Goal: Information Seeking & Learning: Learn about a topic

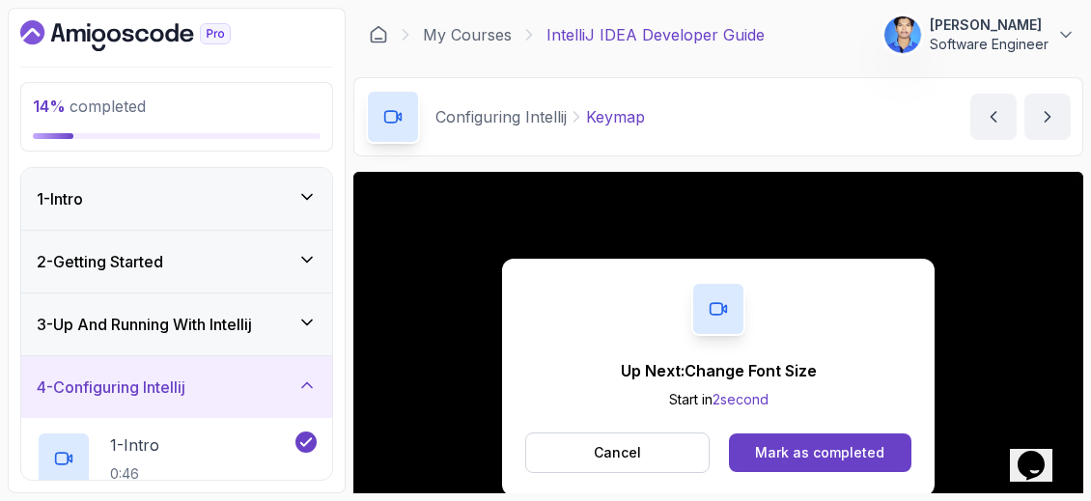
scroll to position [144, 0]
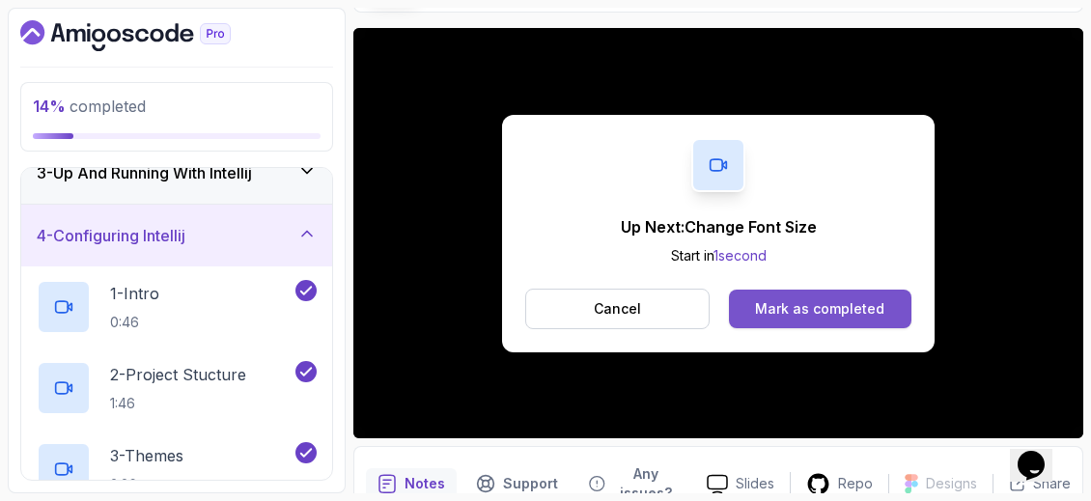
click at [819, 301] on div "Mark as completed" at bounding box center [819, 308] width 129 height 19
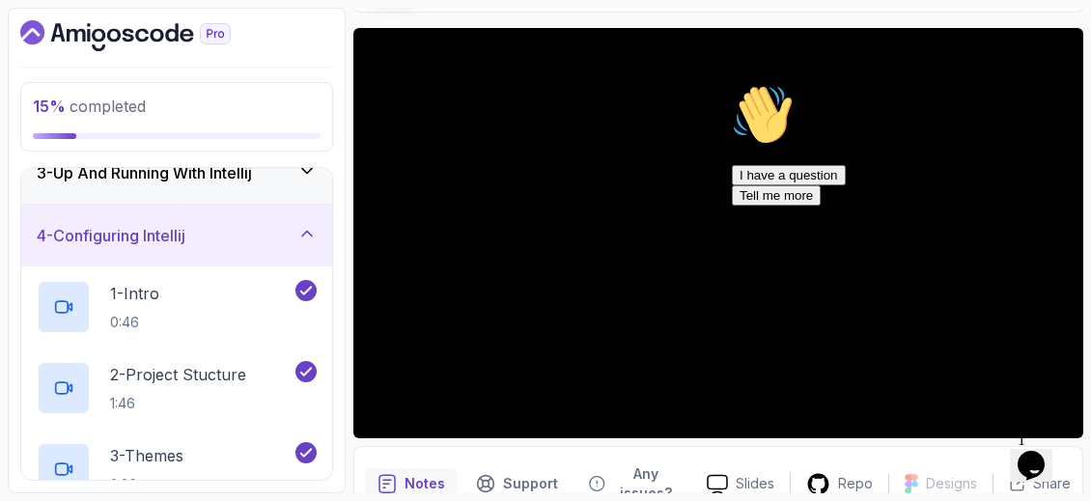
click at [732, 84] on icon "Chat attention grabber" at bounding box center [732, 84] width 0 height 0
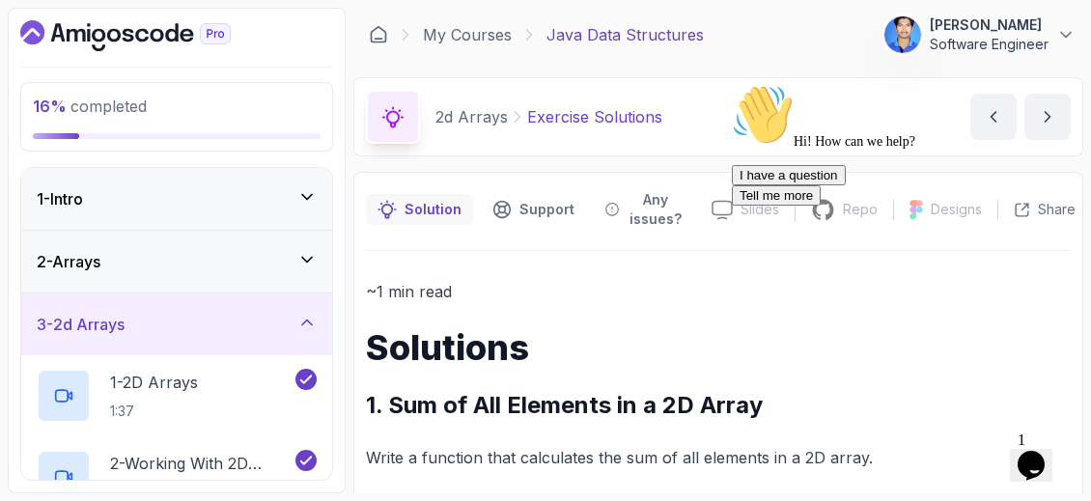
scroll to position [330, 0]
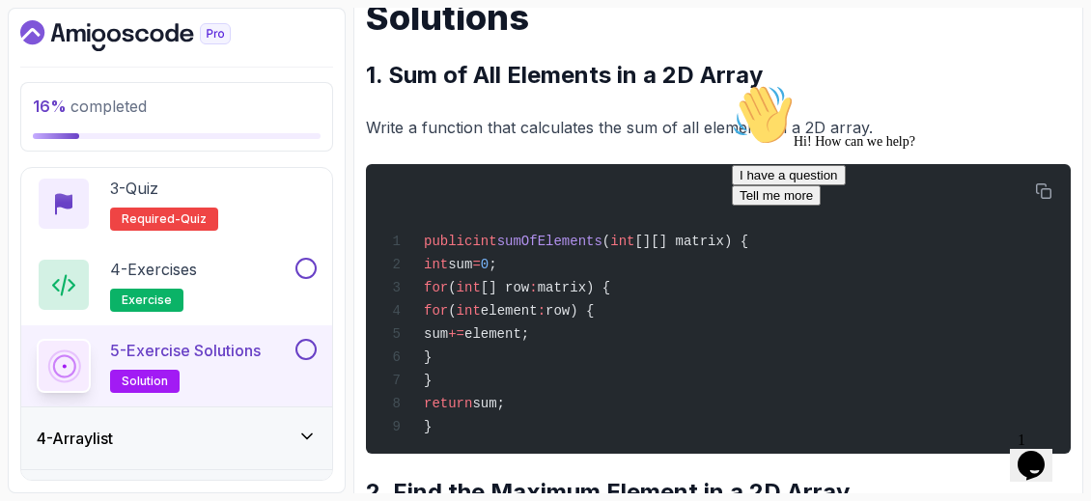
click at [732, 84] on icon "Chat attention grabber" at bounding box center [732, 84] width 0 height 0
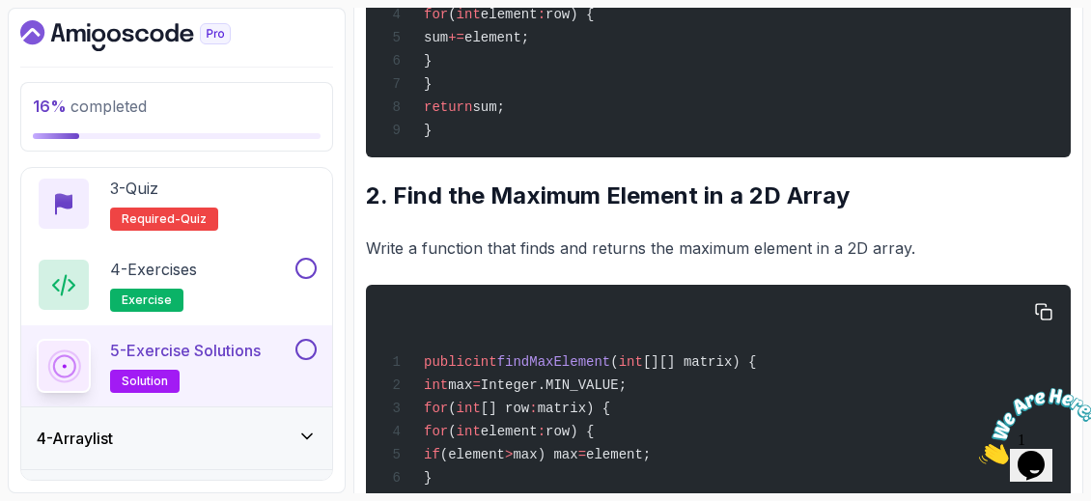
scroll to position [629, 0]
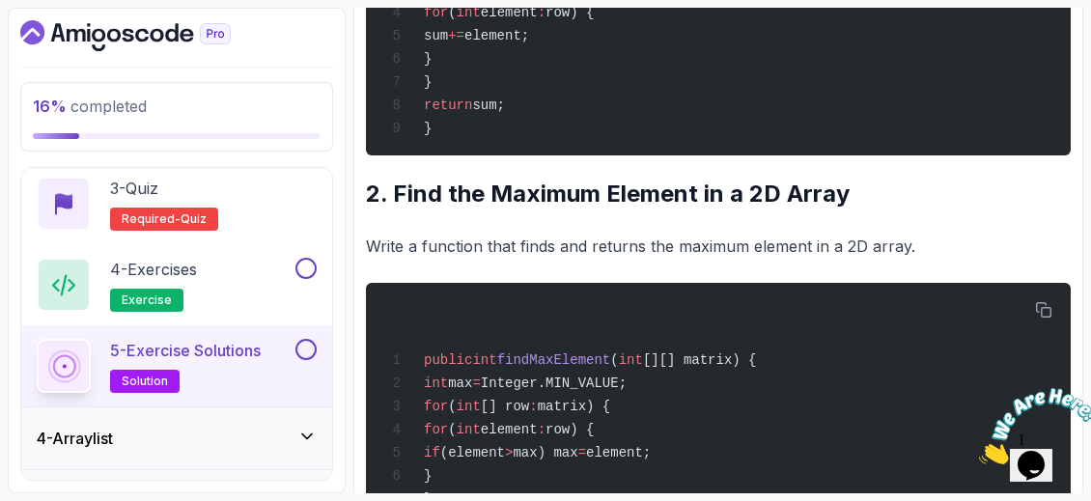
click at [258, 438] on div "4 - Arraylist" at bounding box center [177, 438] width 280 height 23
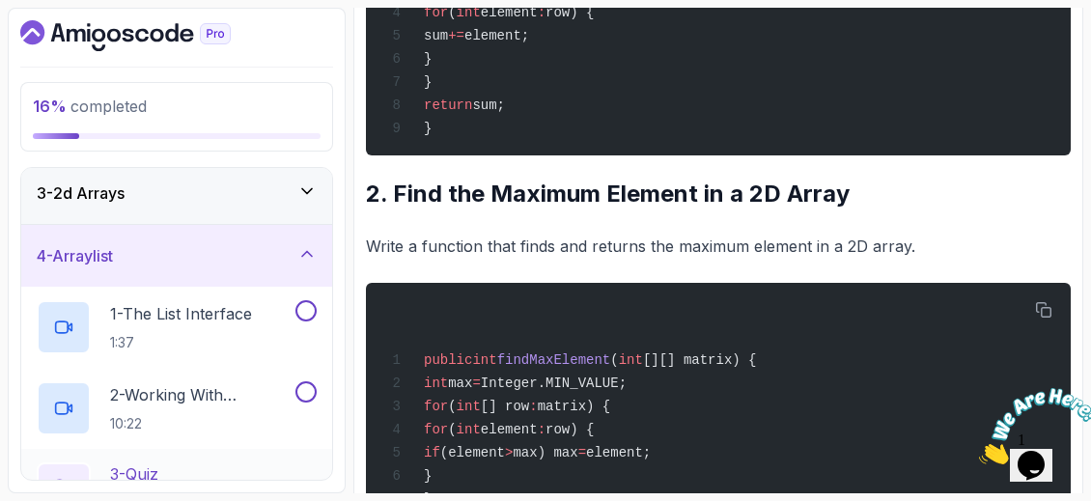
scroll to position [130, 0]
click at [220, 307] on p "1 - The List Interface" at bounding box center [181, 314] width 142 height 23
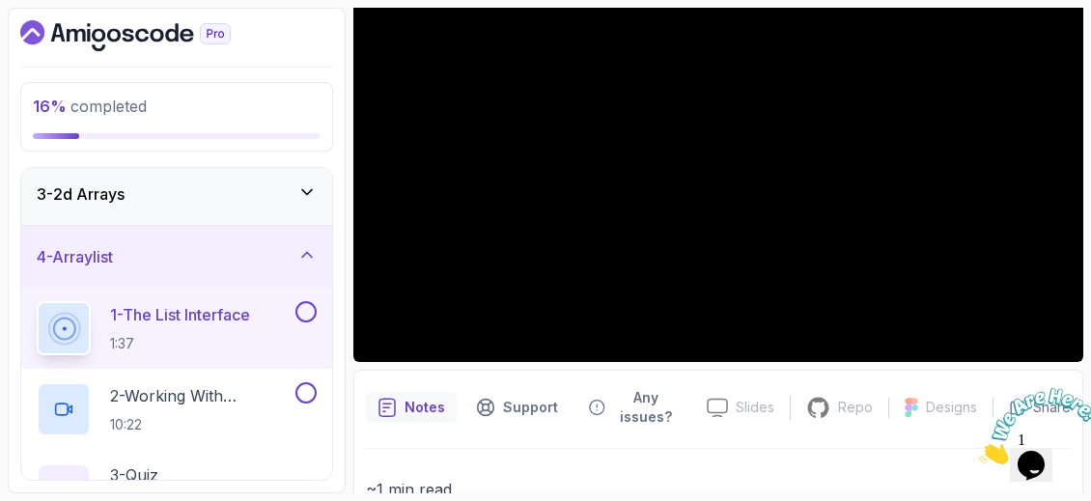
scroll to position [136, 0]
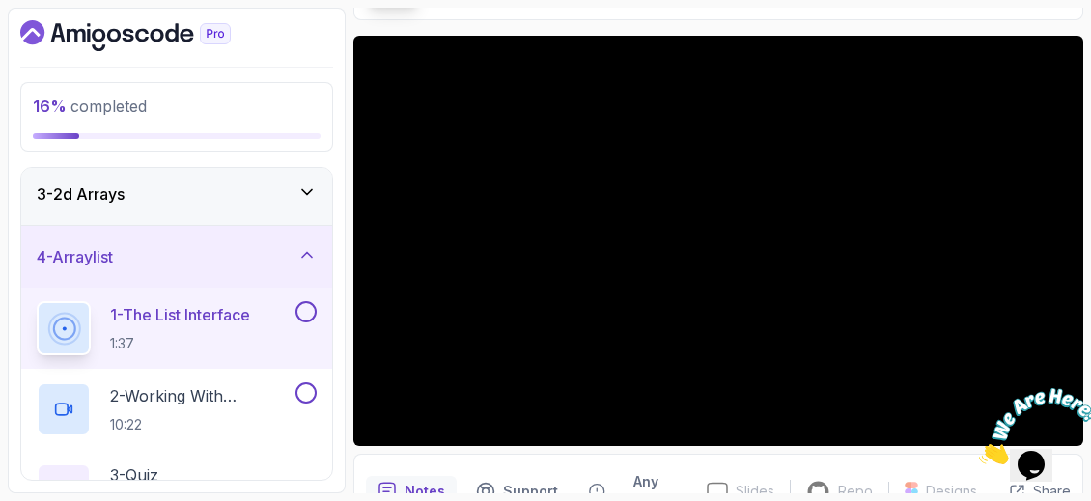
click at [979, 451] on icon "Close" at bounding box center [979, 459] width 0 height 16
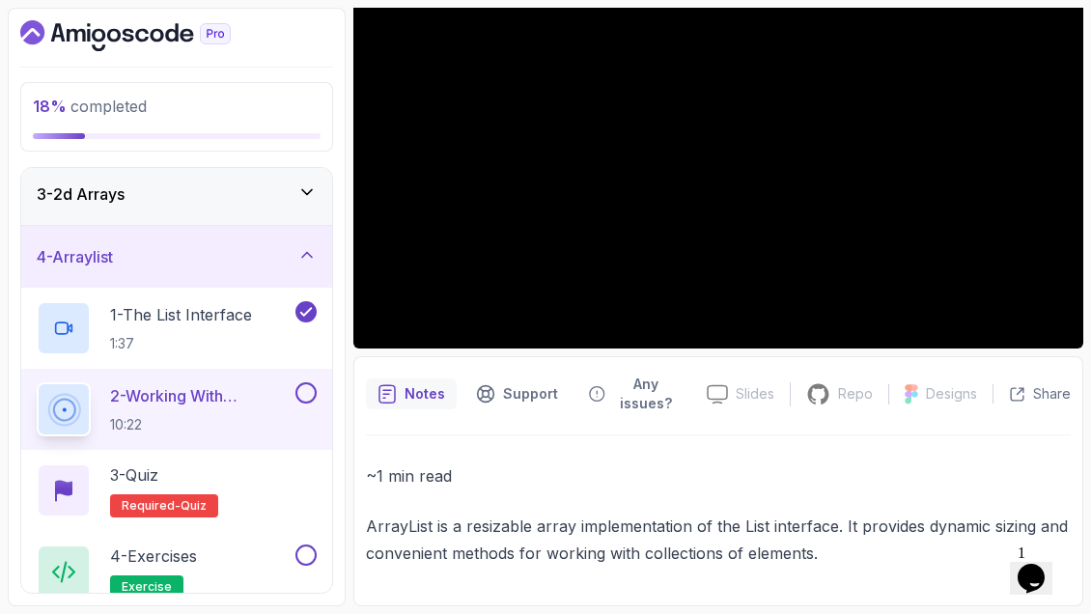
scroll to position [232, 0]
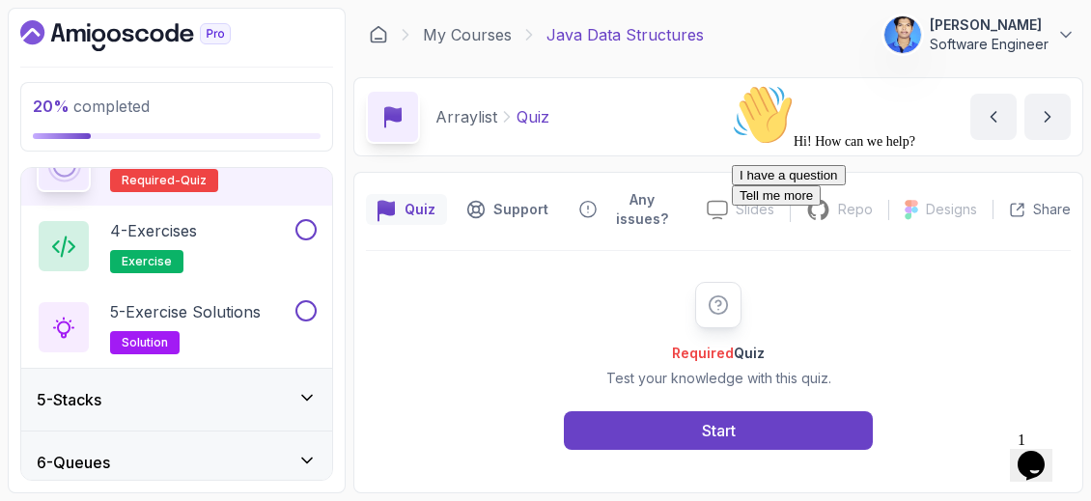
scroll to position [455, 0]
click at [220, 241] on div "4 - Exercises exercise" at bounding box center [164, 247] width 255 height 54
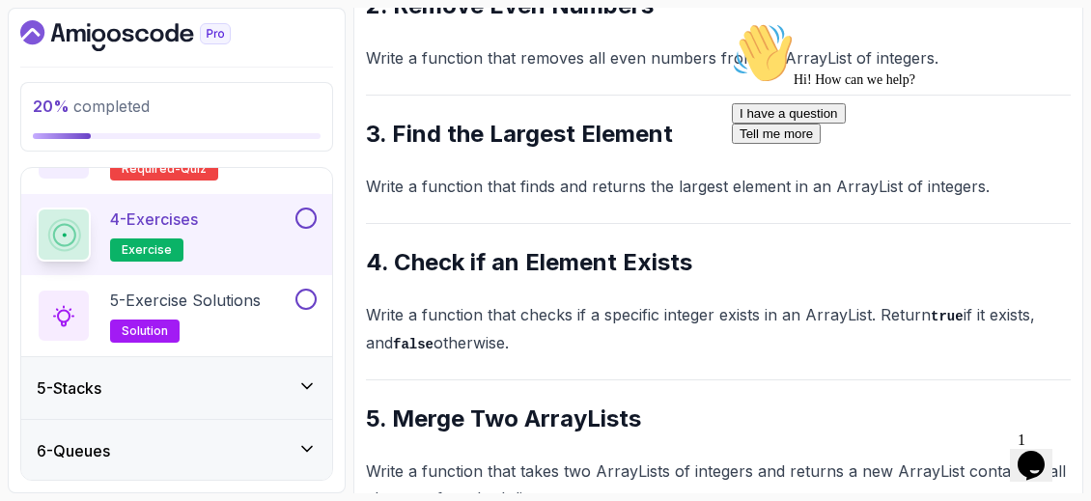
scroll to position [580, 0]
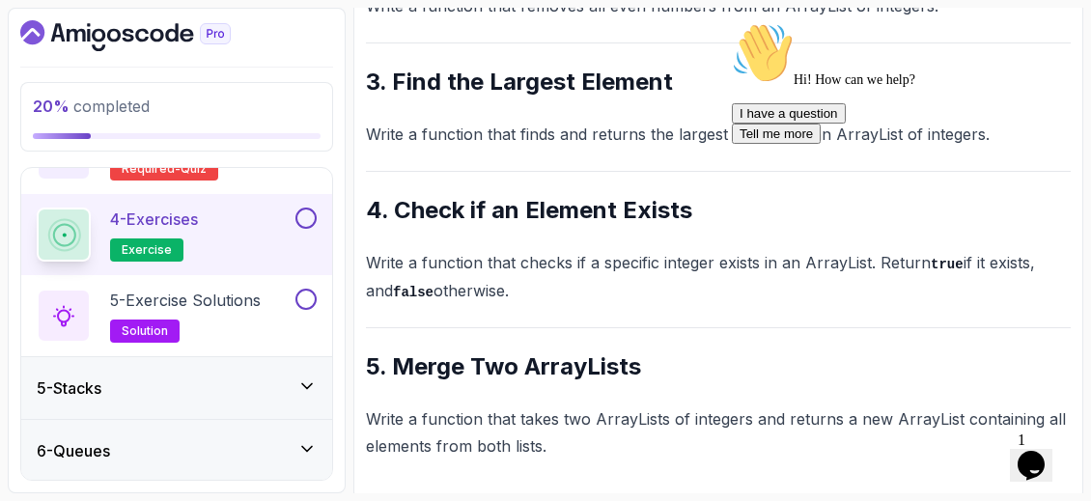
click at [515, 378] on div "~1 min read Questions 1. Add Elements to an ArrayList Write a function that tak…" at bounding box center [718, 79] width 705 height 762
click at [255, 318] on h2 "5 - Exercise Solutions solution" at bounding box center [185, 316] width 151 height 54
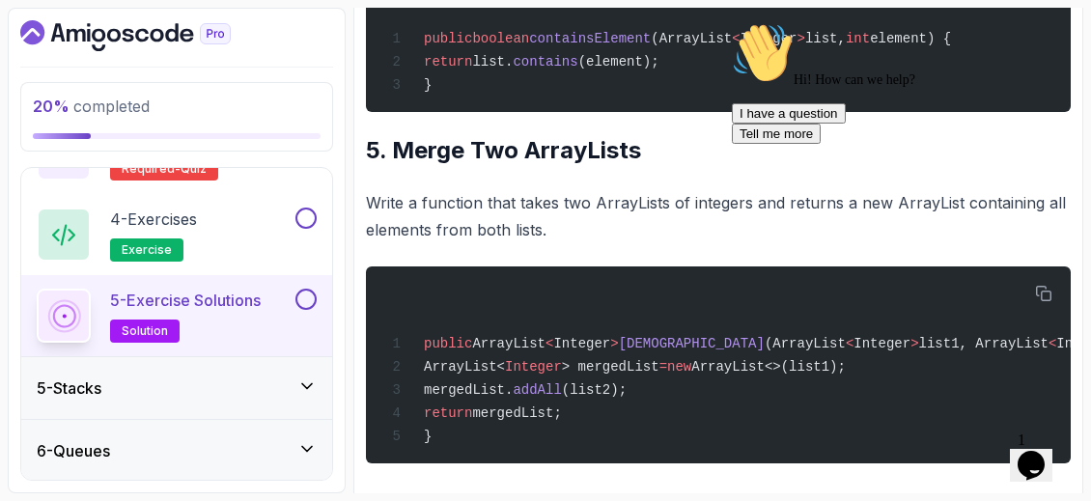
scroll to position [1472, 0]
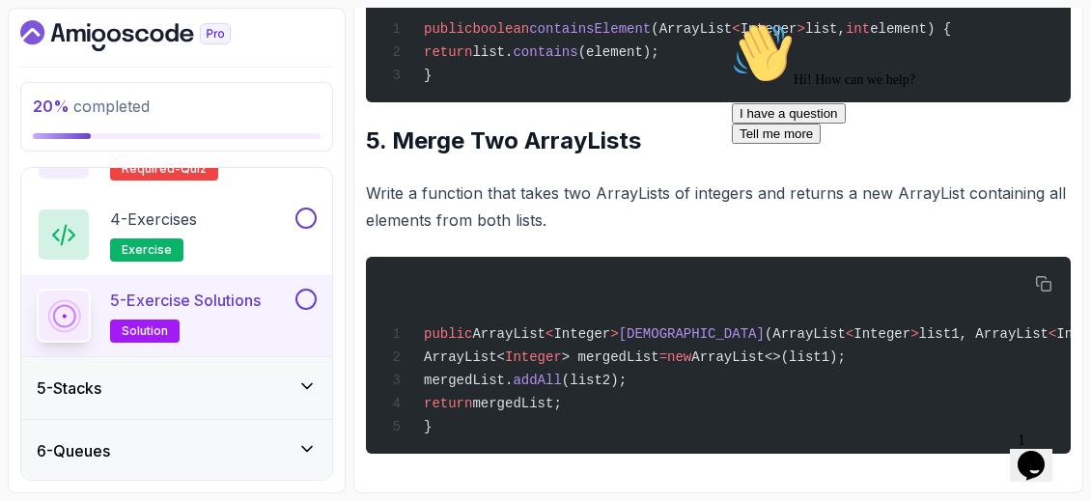
click at [180, 387] on div "5 - Stacks" at bounding box center [177, 388] width 280 height 23
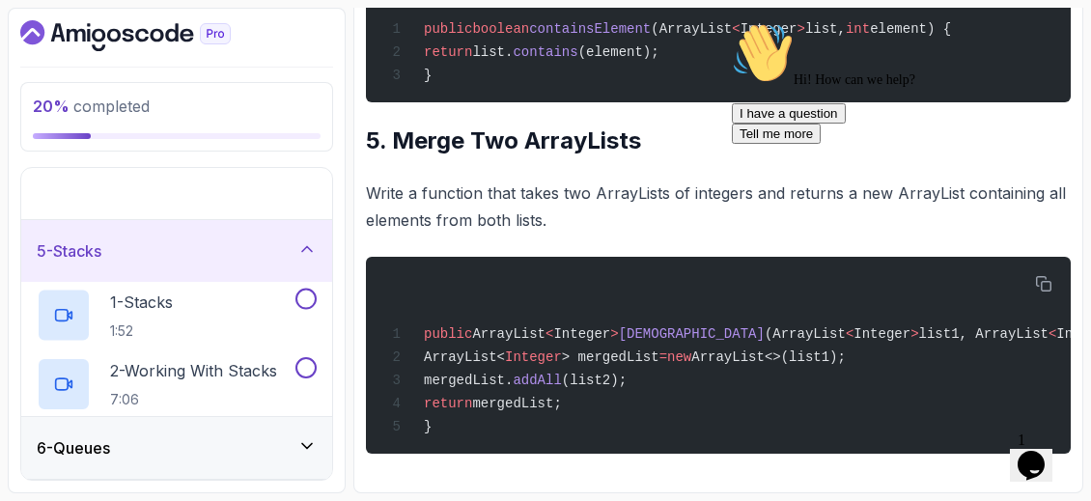
scroll to position [309, 0]
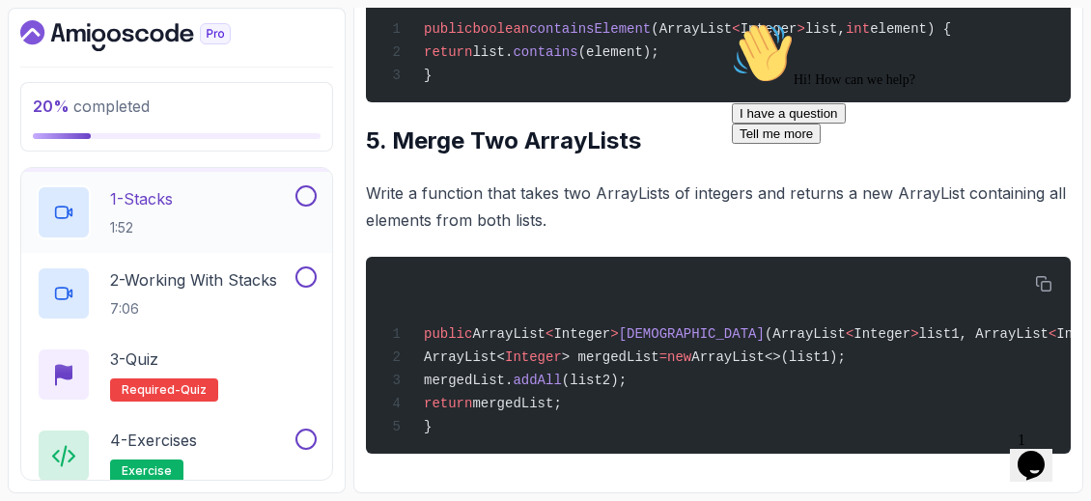
click at [253, 220] on div "1 - Stacks 1:52" at bounding box center [164, 212] width 255 height 54
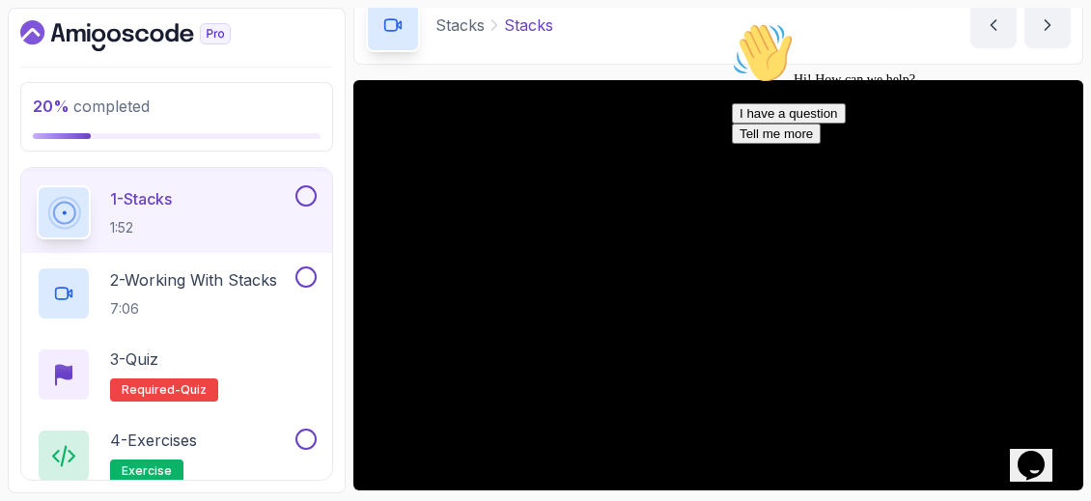
scroll to position [112, 0]
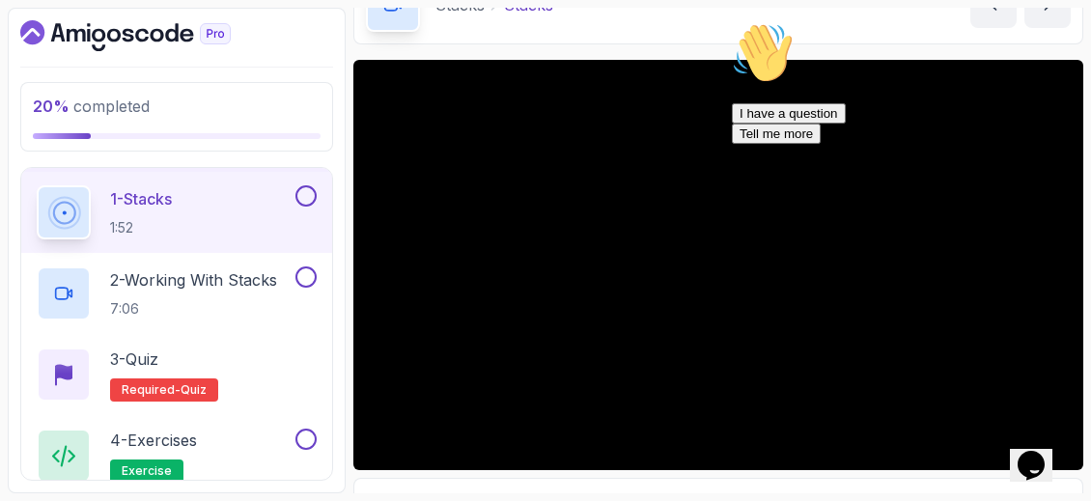
click at [732, 22] on icon "Chat attention grabber" at bounding box center [732, 22] width 0 height 0
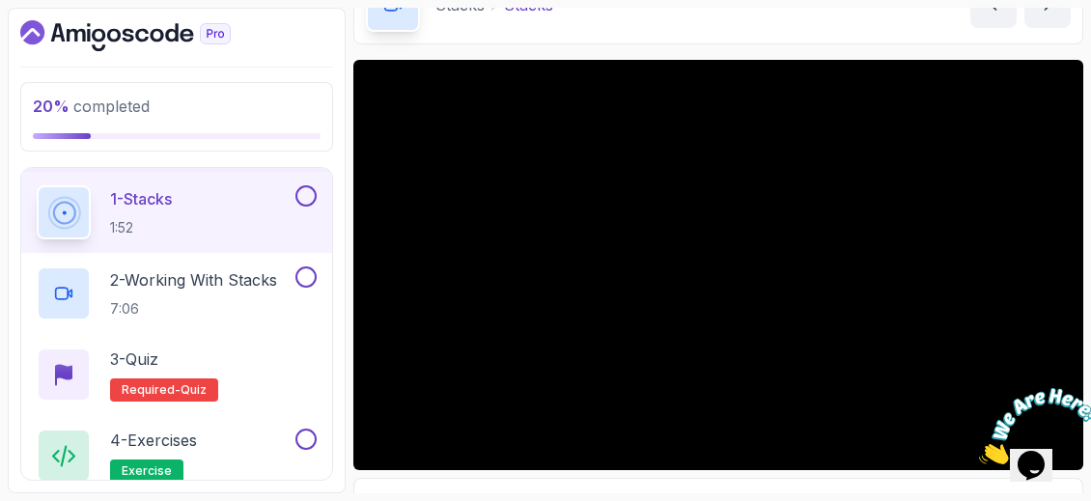
click at [979, 451] on icon "Close" at bounding box center [979, 459] width 0 height 16
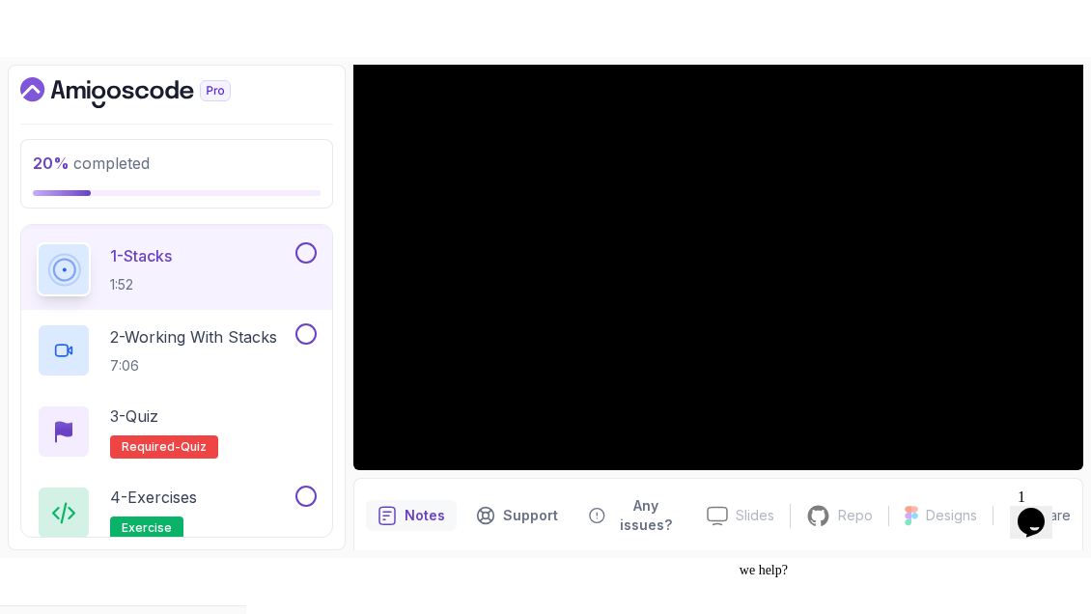
scroll to position [183, 0]
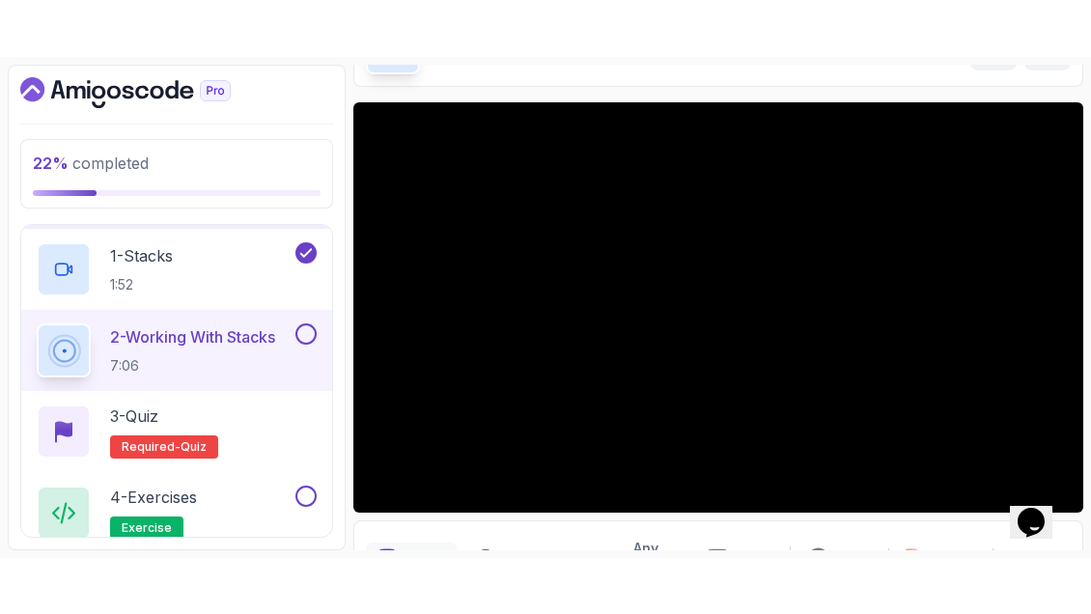
scroll to position [206, 0]
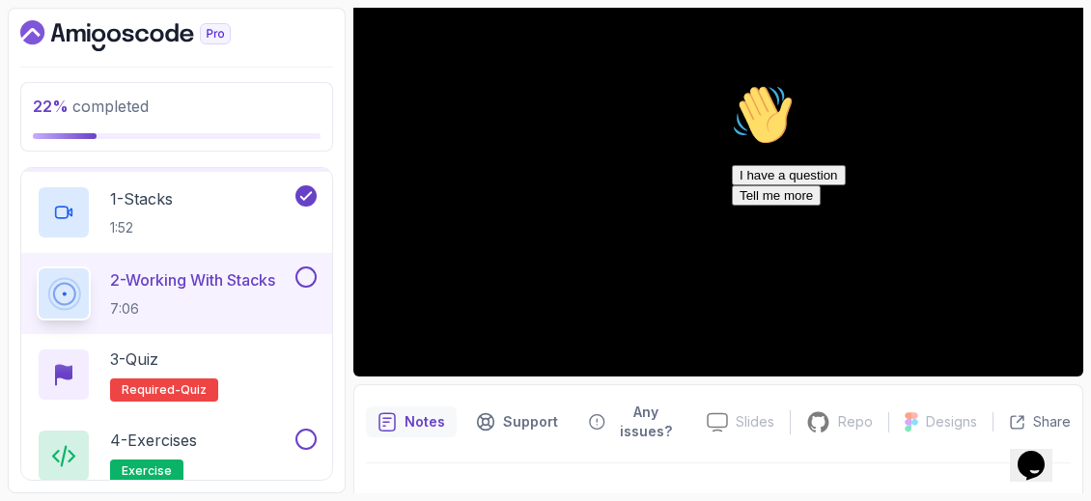
click at [1077, 391] on div "Notes Support Any issues? Slides Slides not available Repo Repository not avail…" at bounding box center [718, 457] width 730 height 146
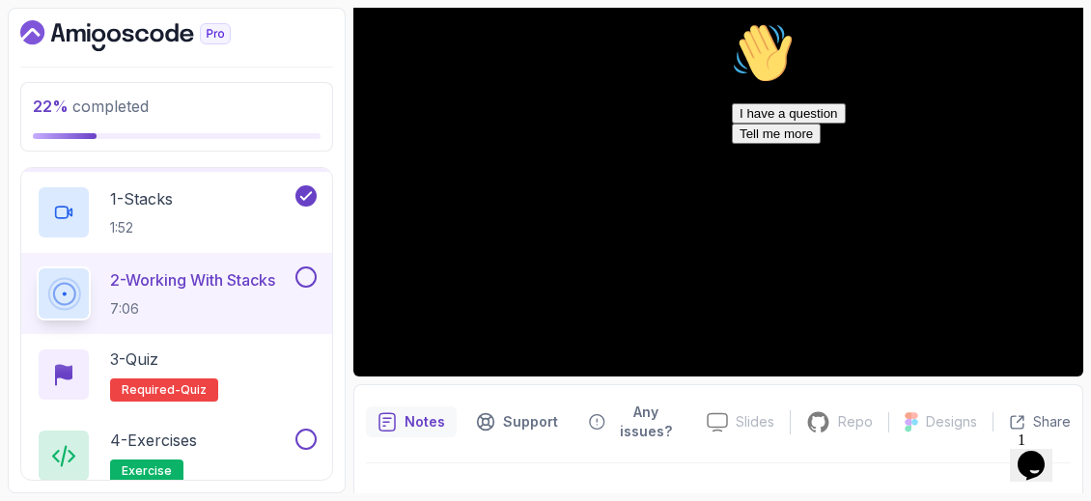
click at [732, 22] on icon "Chat attention grabber" at bounding box center [732, 22] width 0 height 0
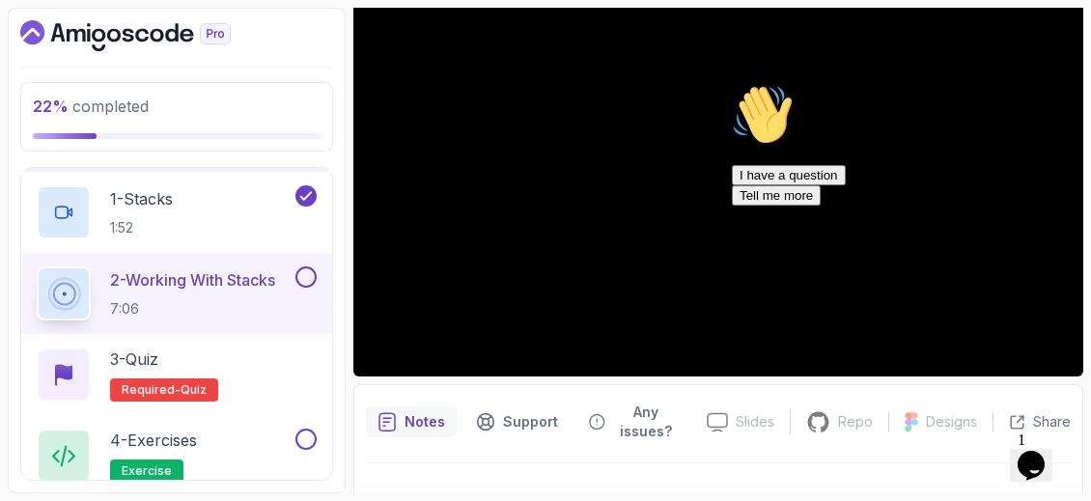
click at [732, 84] on icon "Chat attention grabber" at bounding box center [732, 84] width 0 height 0
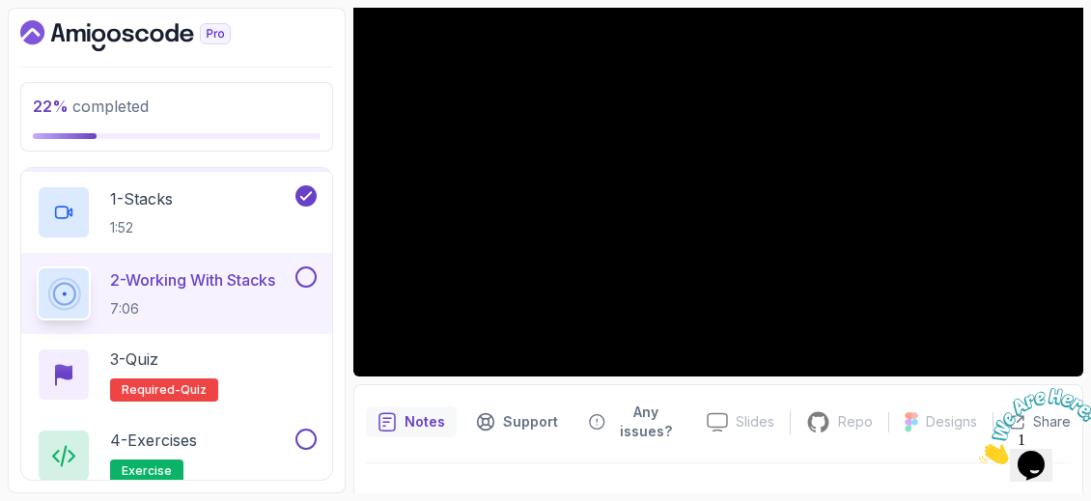
click at [979, 451] on icon "Close" at bounding box center [979, 459] width 0 height 16
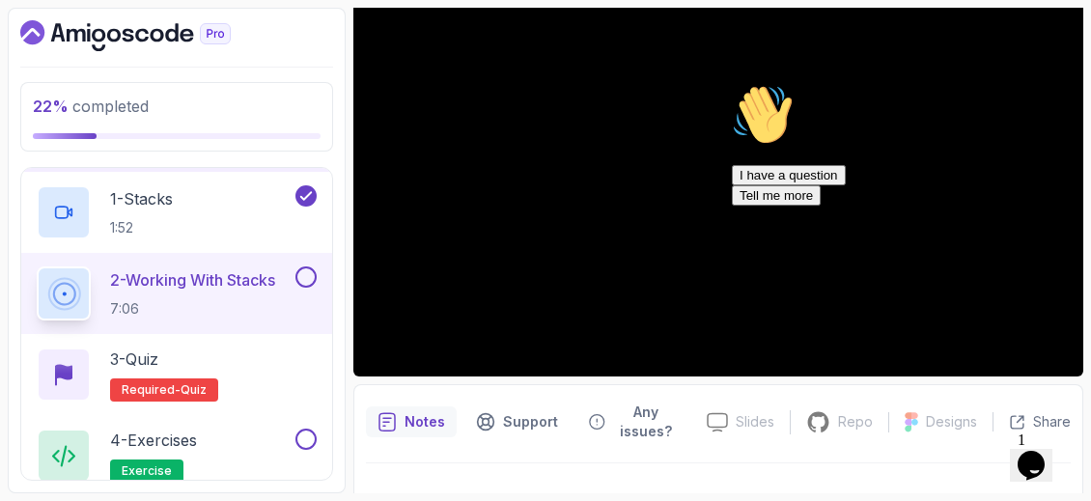
click at [1038, 84] on div at bounding box center [906, 84] width 348 height 0
click at [732, 84] on icon "Chat attention grabber" at bounding box center [732, 84] width 0 height 0
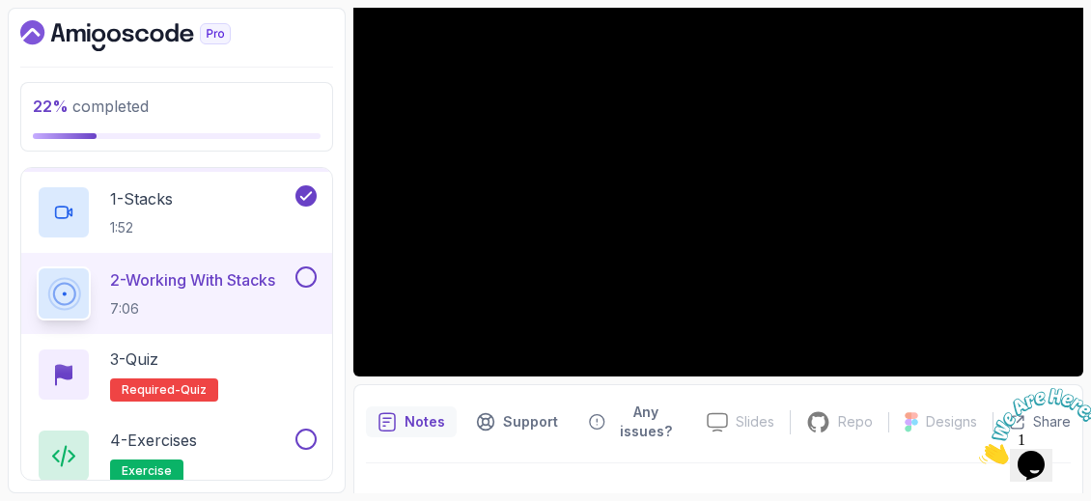
click at [979, 451] on icon "Close" at bounding box center [979, 459] width 0 height 16
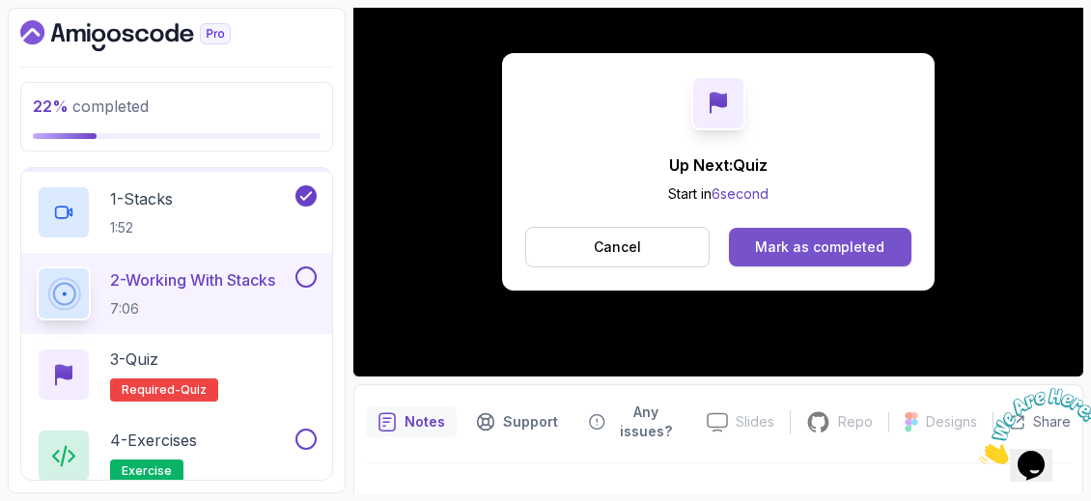
click at [850, 259] on button "Mark as completed" at bounding box center [820, 247] width 182 height 39
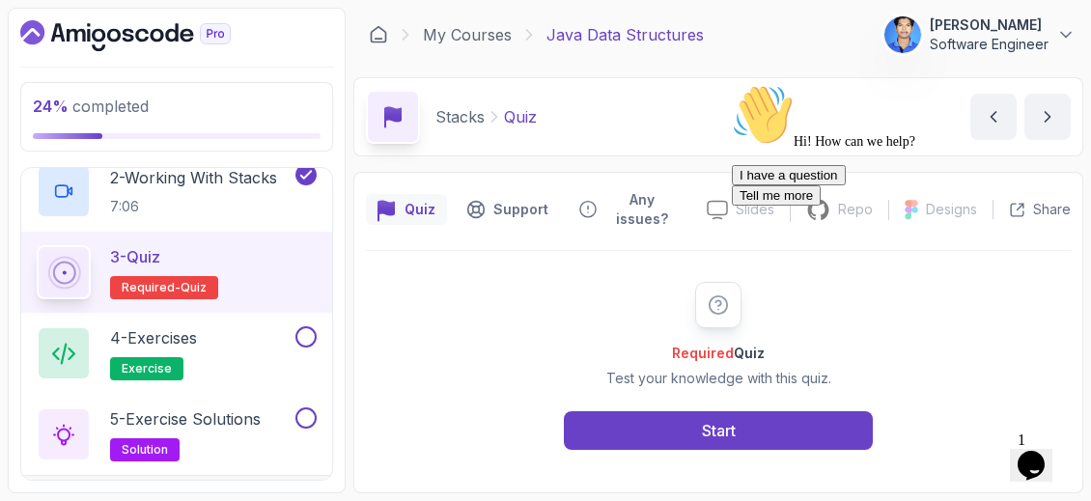
scroll to position [413, 0]
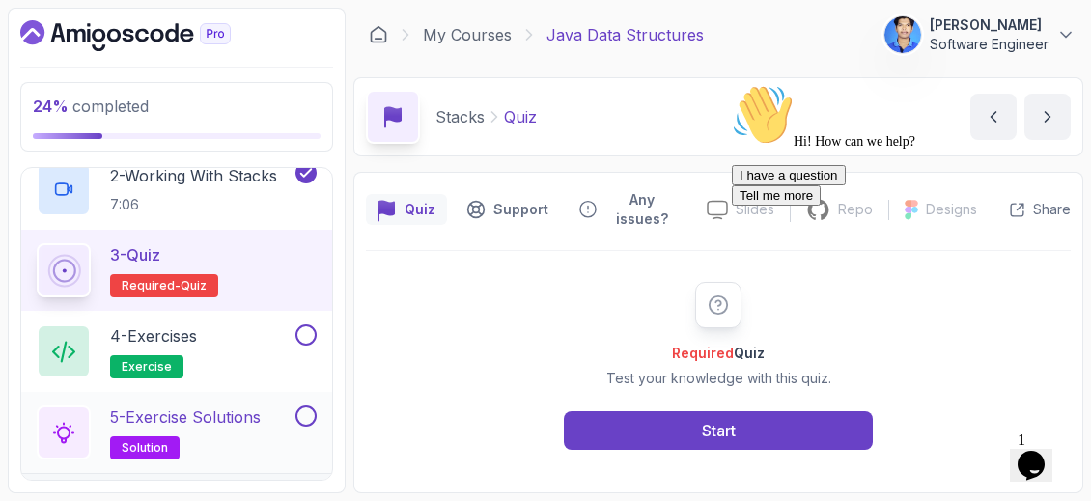
click at [204, 423] on p "5 - Exercise Solutions" at bounding box center [185, 417] width 151 height 23
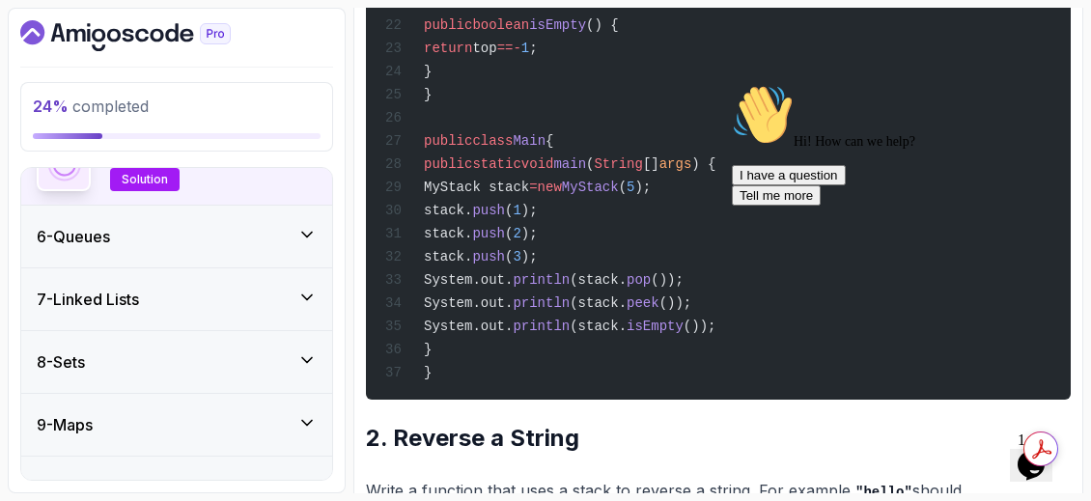
scroll to position [692, 0]
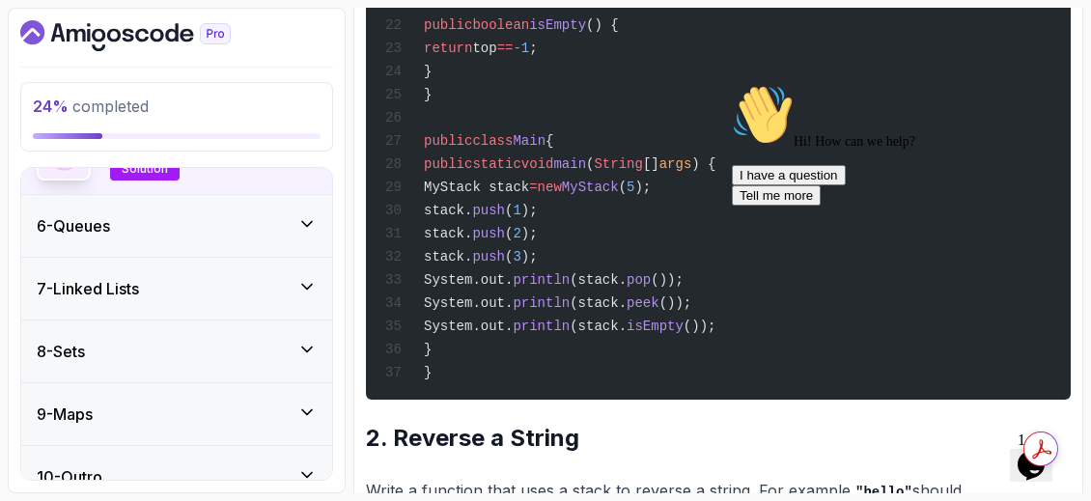
click at [277, 214] on div "6 - Queues" at bounding box center [177, 225] width 280 height 23
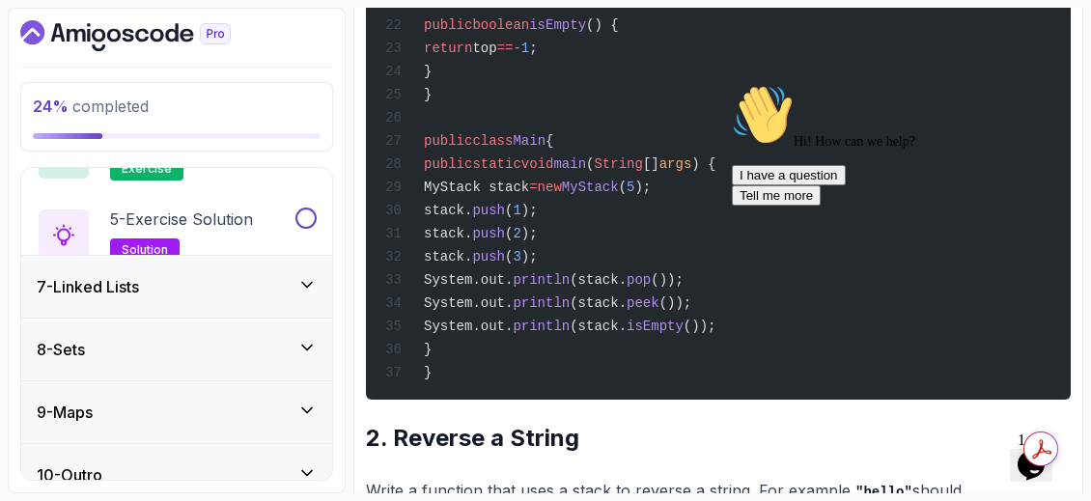
scroll to position [309, 0]
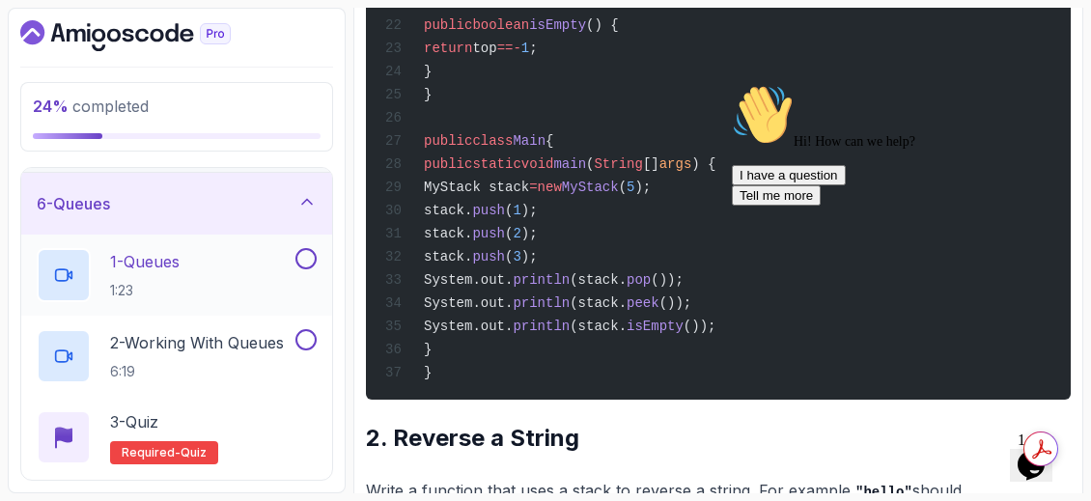
click at [201, 256] on div "1 - Queues 1:23" at bounding box center [164, 275] width 255 height 54
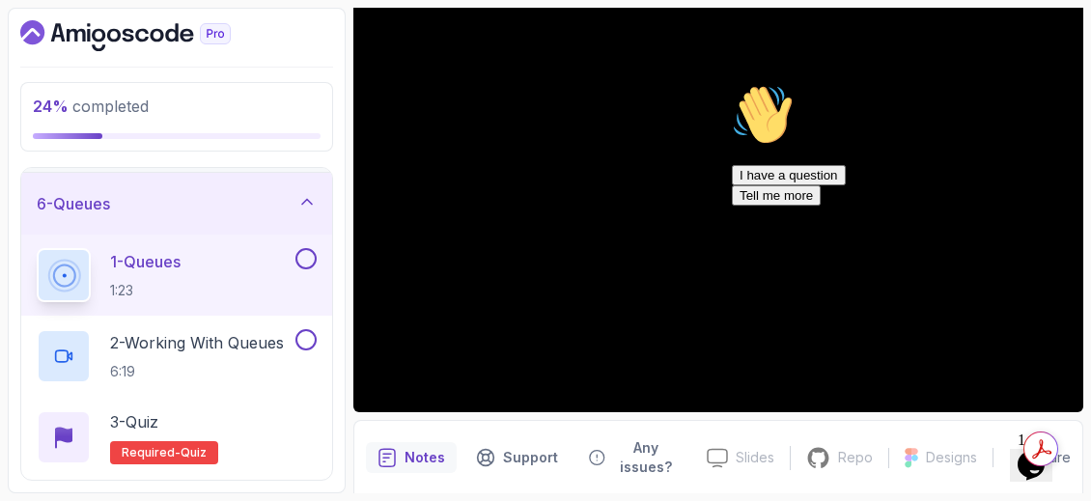
scroll to position [165, 0]
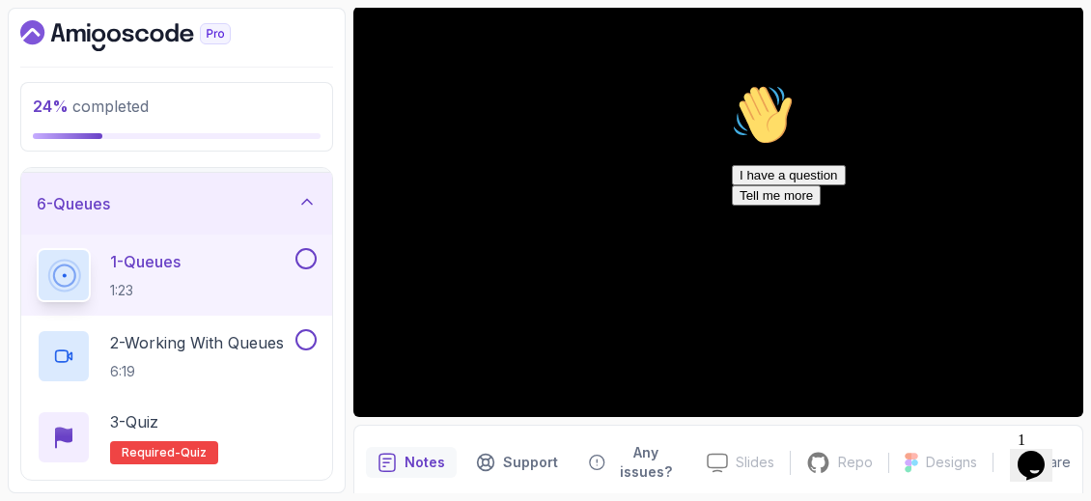
click at [732, 84] on icon "Chat attention grabber" at bounding box center [732, 84] width 0 height 0
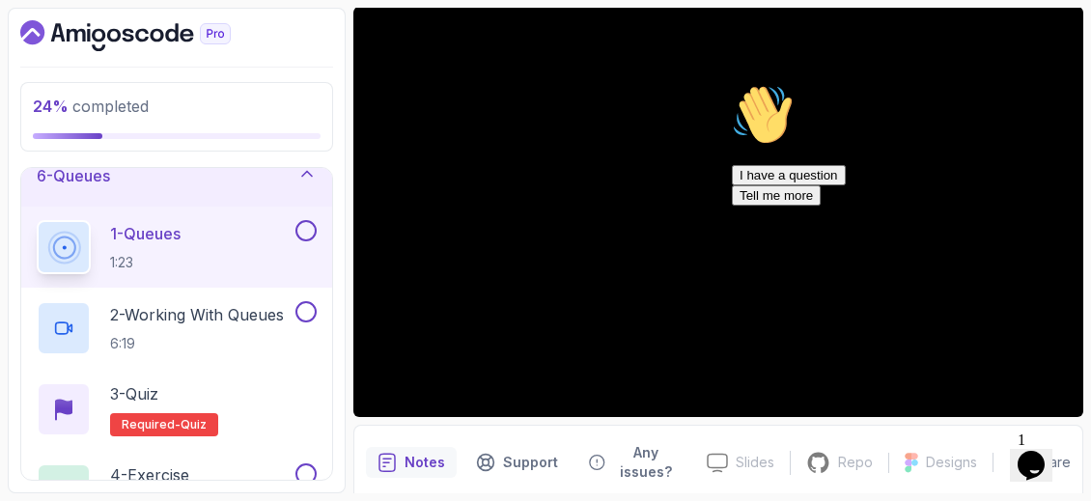
scroll to position [338, 0]
click at [732, 84] on icon "Chat attention grabber" at bounding box center [732, 84] width 0 height 0
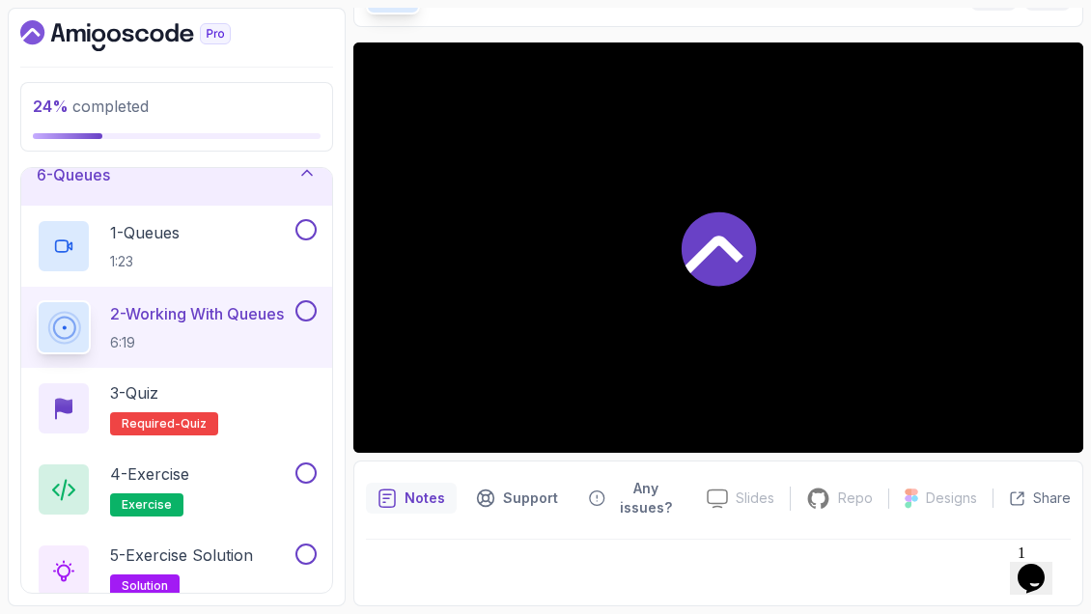
scroll to position [165, 0]
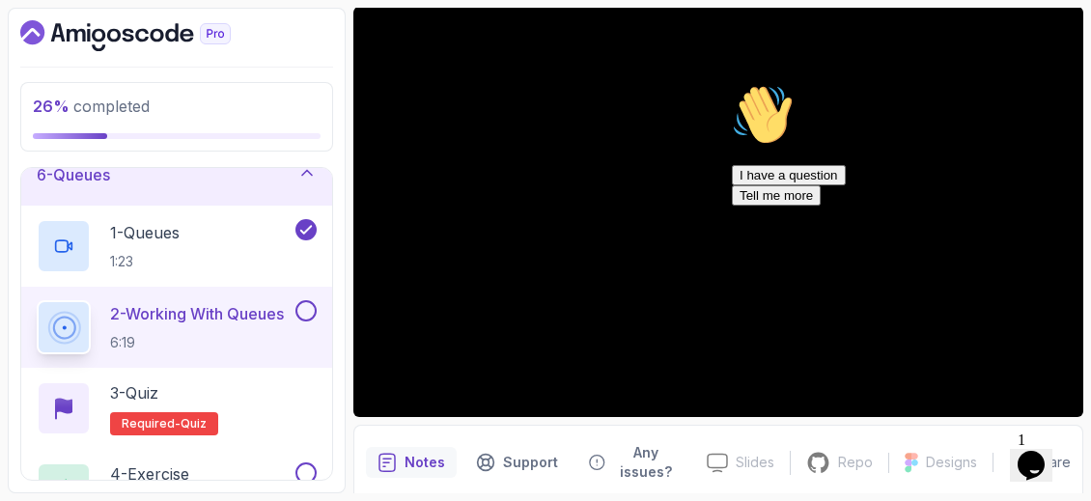
click at [732, 84] on icon "Chat attention grabber" at bounding box center [732, 84] width 0 height 0
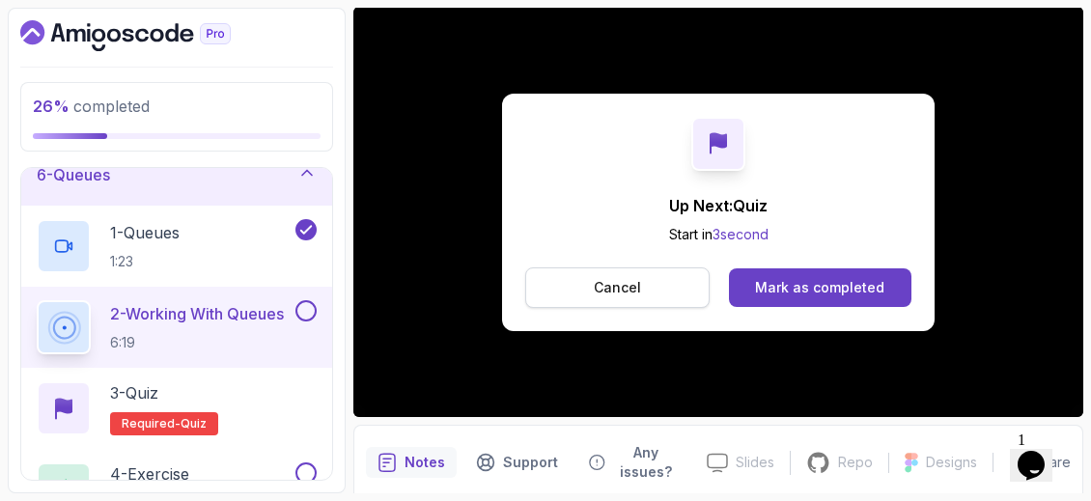
click at [643, 290] on button "Cancel" at bounding box center [617, 287] width 184 height 41
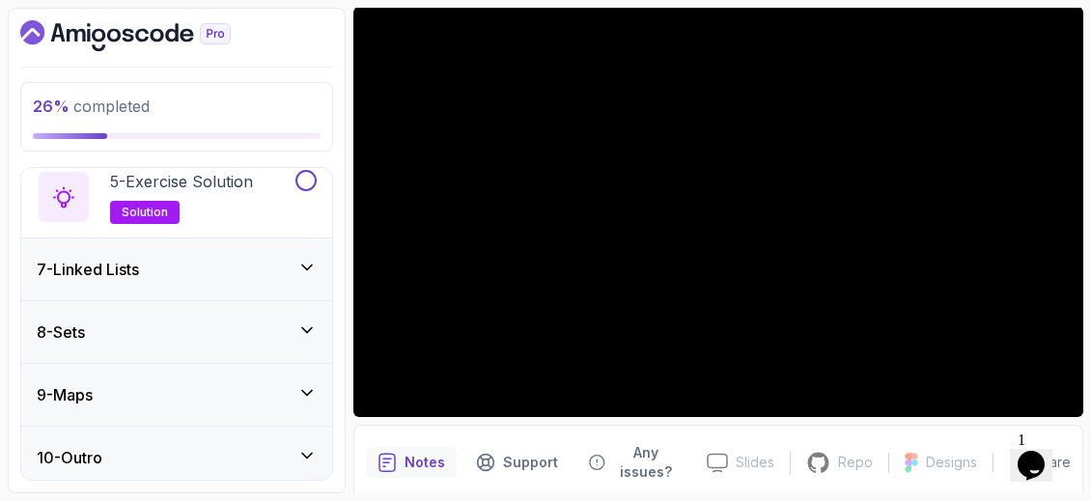
scroll to position [714, 0]
click at [312, 270] on div "7 - Linked Lists" at bounding box center [177, 267] width 280 height 23
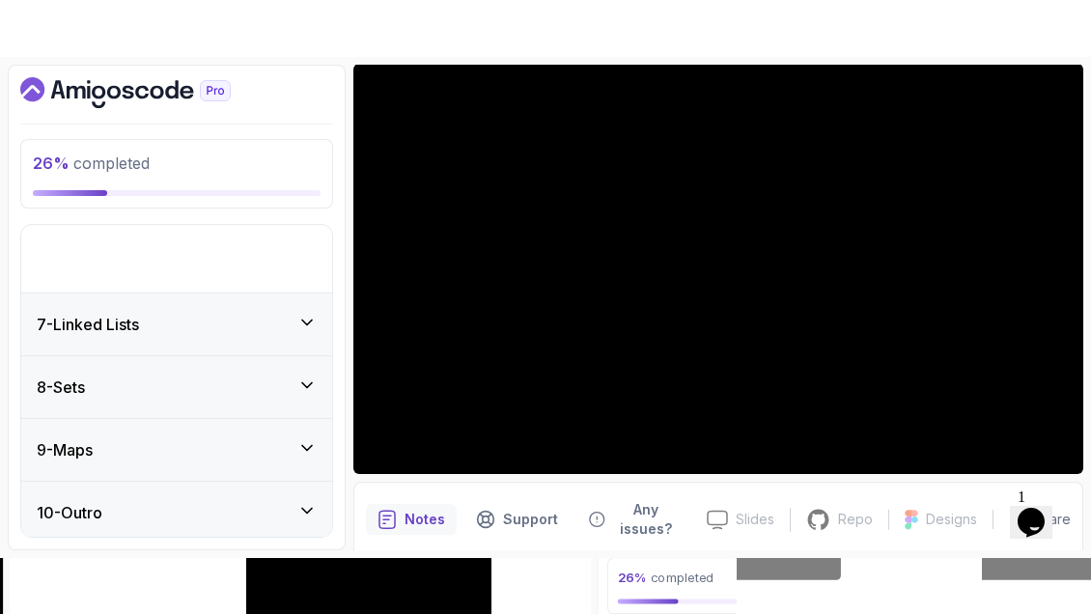
scroll to position [309, 0]
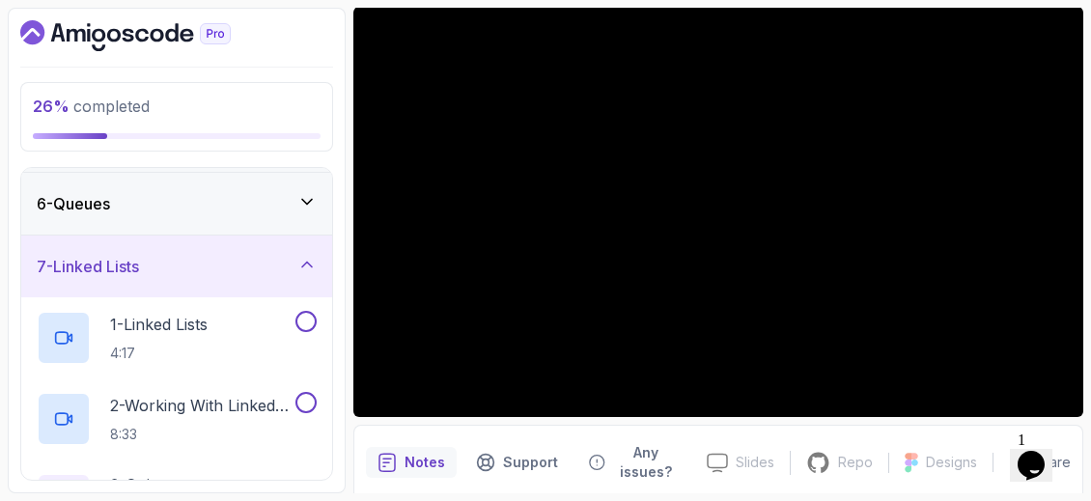
click at [296, 265] on div "7 - Linked Lists" at bounding box center [177, 266] width 280 height 23
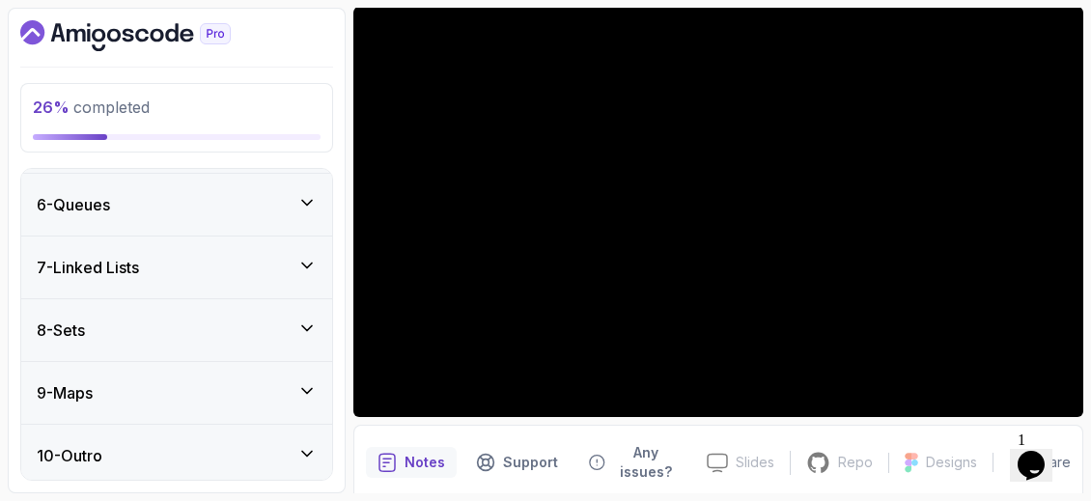
click at [296, 265] on div "7 - Linked Lists" at bounding box center [177, 267] width 280 height 23
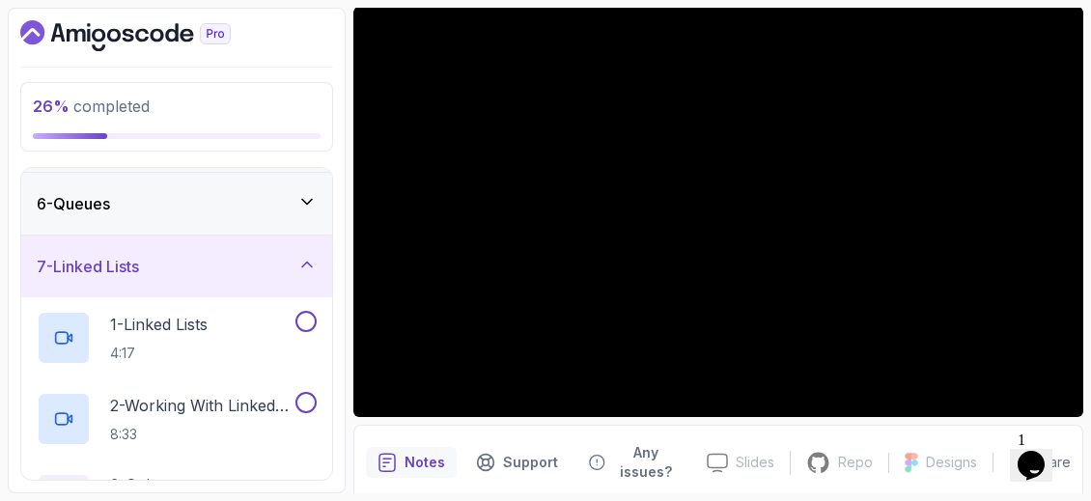
click at [294, 198] on div "6 - Queues" at bounding box center [177, 203] width 280 height 23
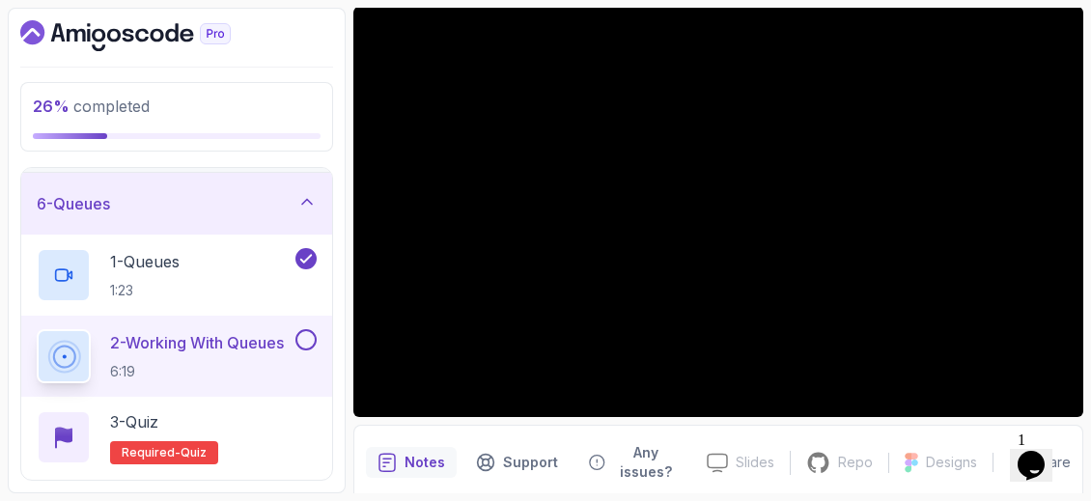
click at [294, 198] on div "6 - Queues" at bounding box center [177, 203] width 280 height 23
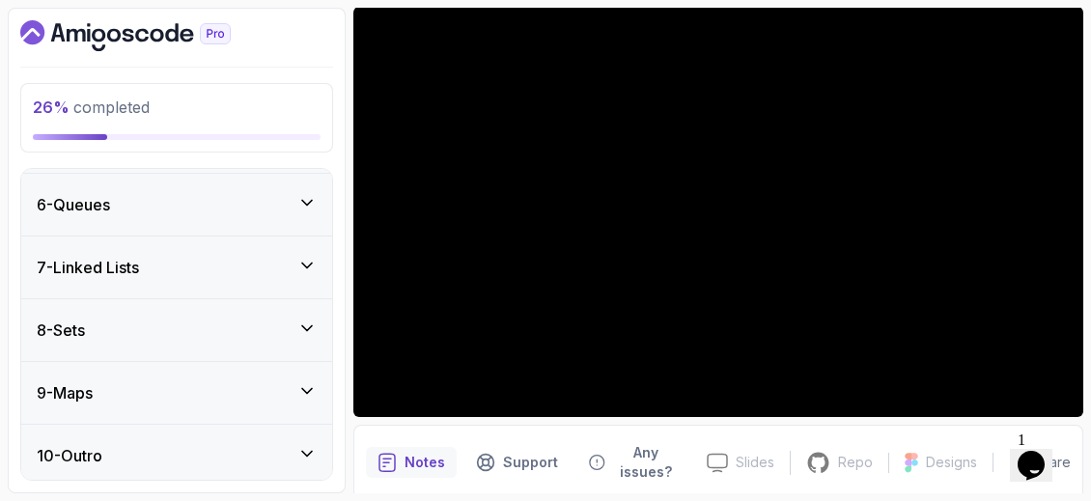
click at [251, 261] on div "7 - Linked Lists" at bounding box center [177, 267] width 280 height 23
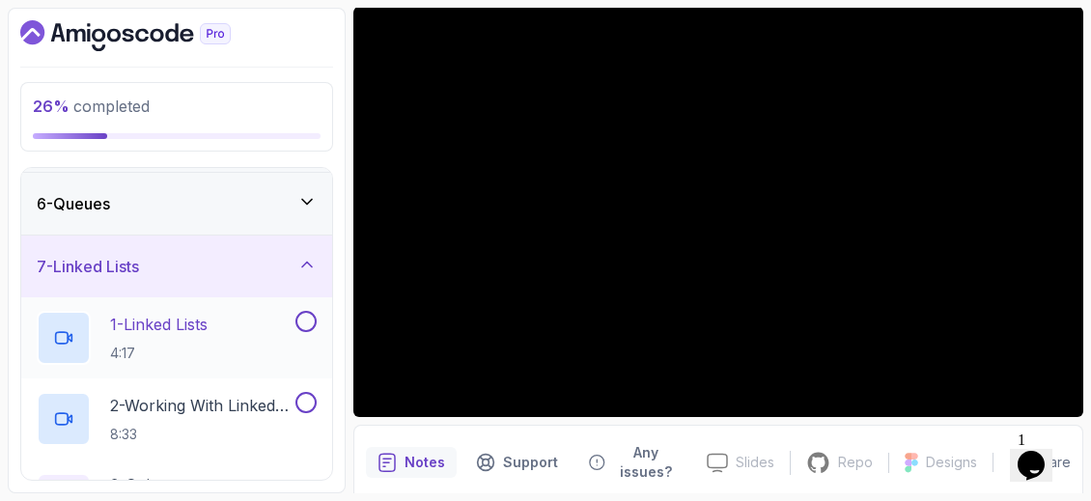
click at [208, 325] on p "1 - Linked Lists" at bounding box center [159, 324] width 98 height 23
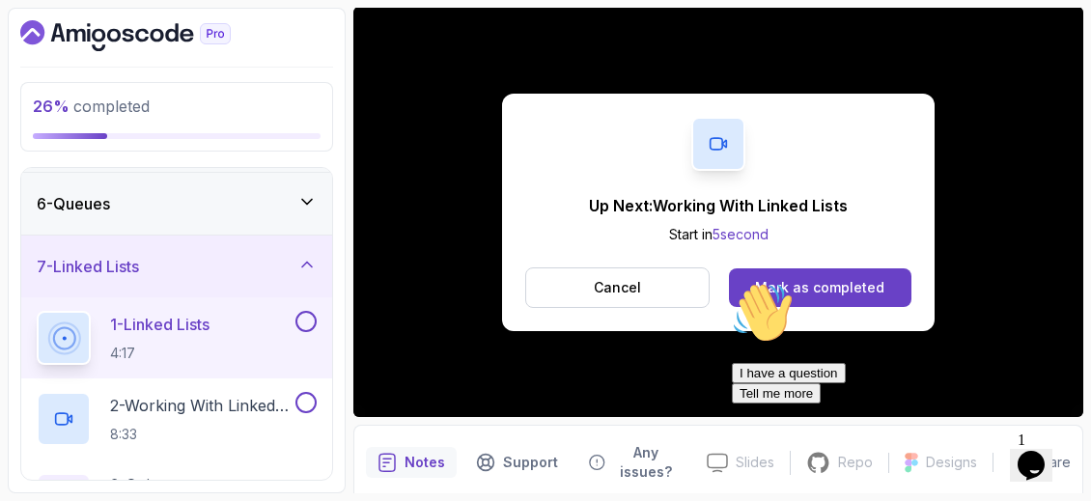
drag, startPoint x: 1517, startPoint y: 552, endPoint x: 794, endPoint y: 478, distance: 727.0
click at [794, 348] on div "Hi! How can we help?" at bounding box center [906, 315] width 348 height 66
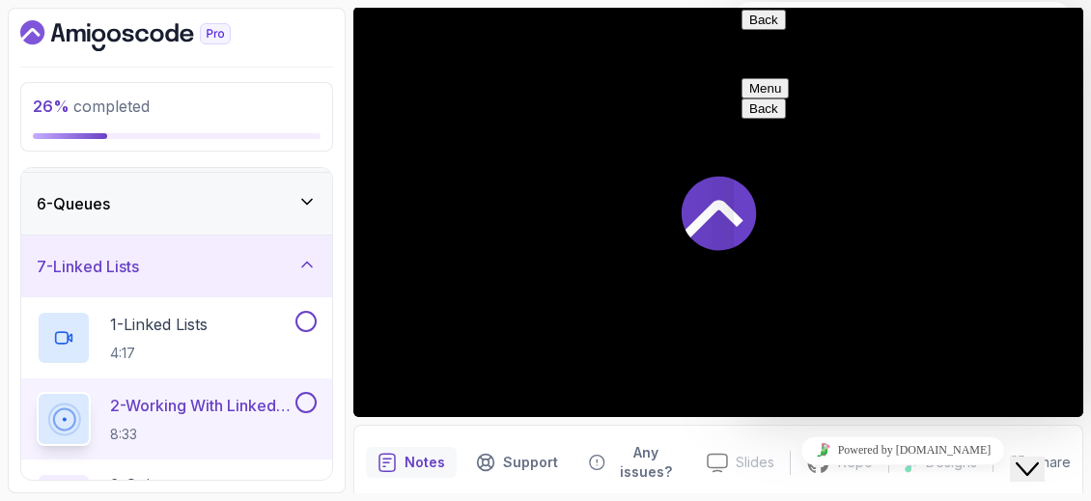
click at [1044, 457] on button "Close Chat This icon closes the chat window." at bounding box center [1027, 469] width 35 height 25
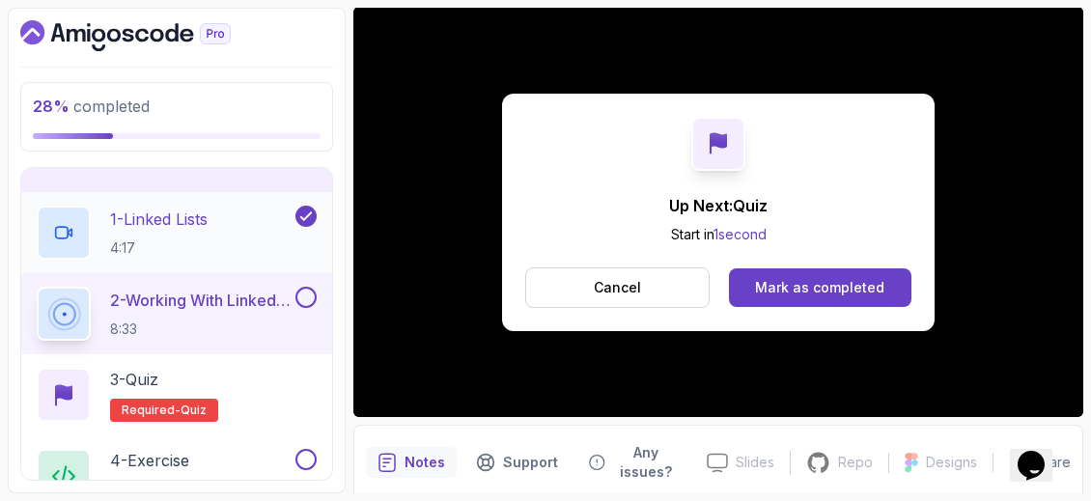
scroll to position [415, 0]
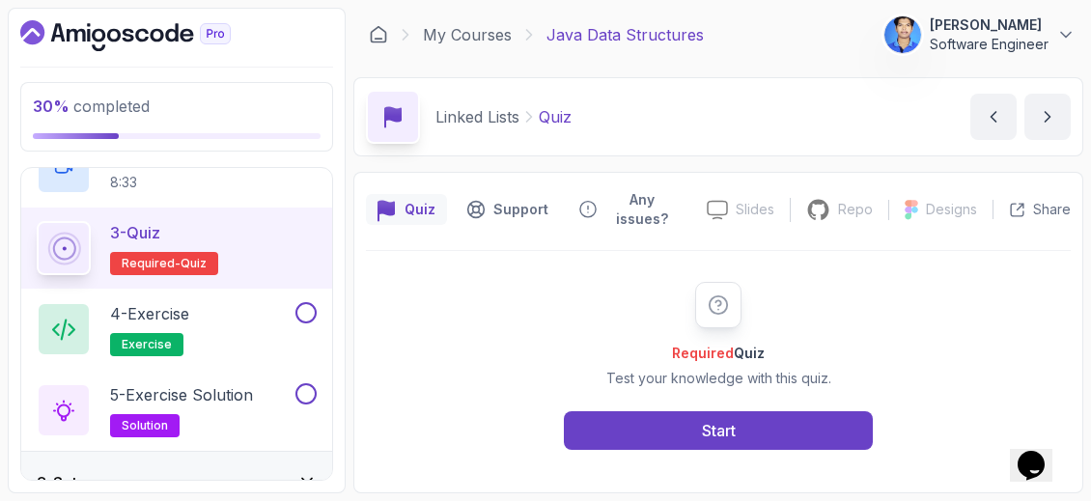
scroll to position [714, 0]
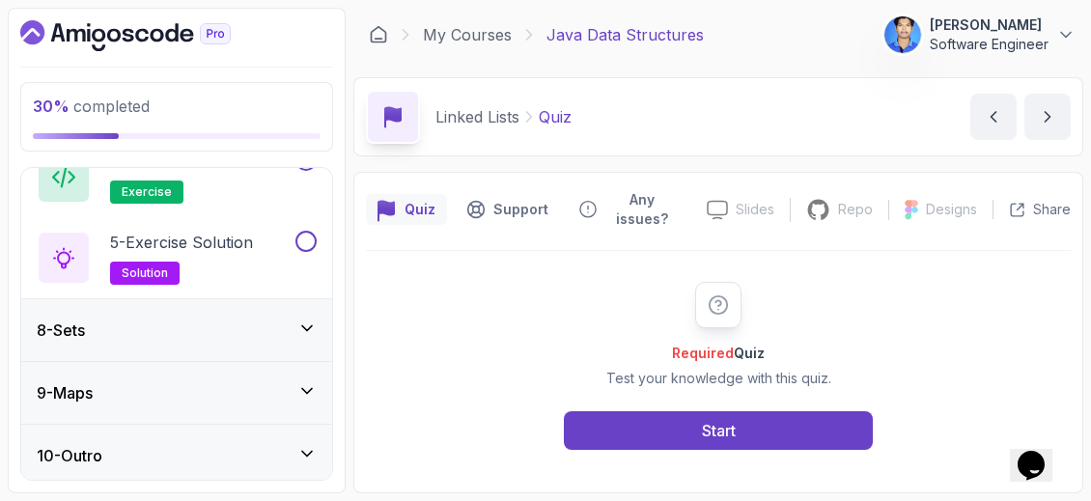
click at [286, 322] on div "8 - Sets" at bounding box center [177, 330] width 280 height 23
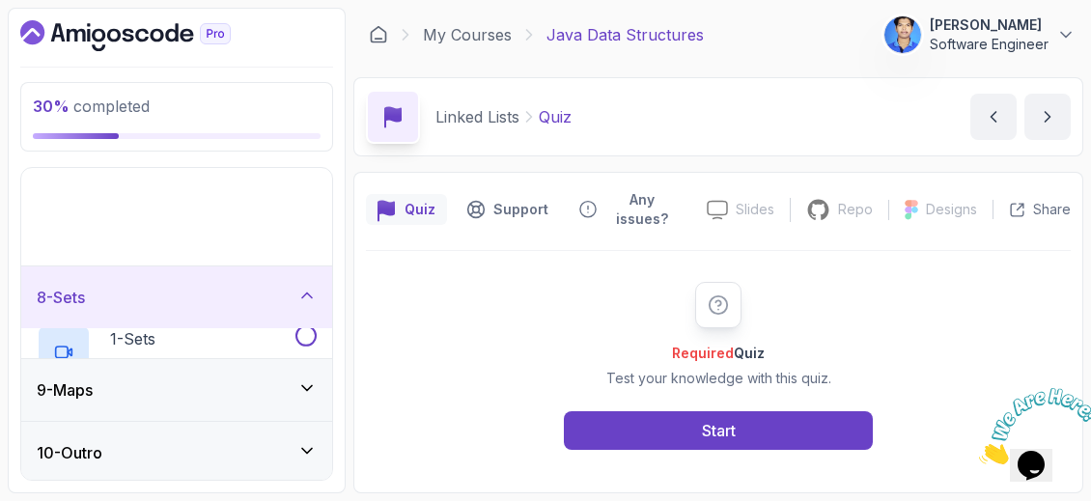
scroll to position [309, 0]
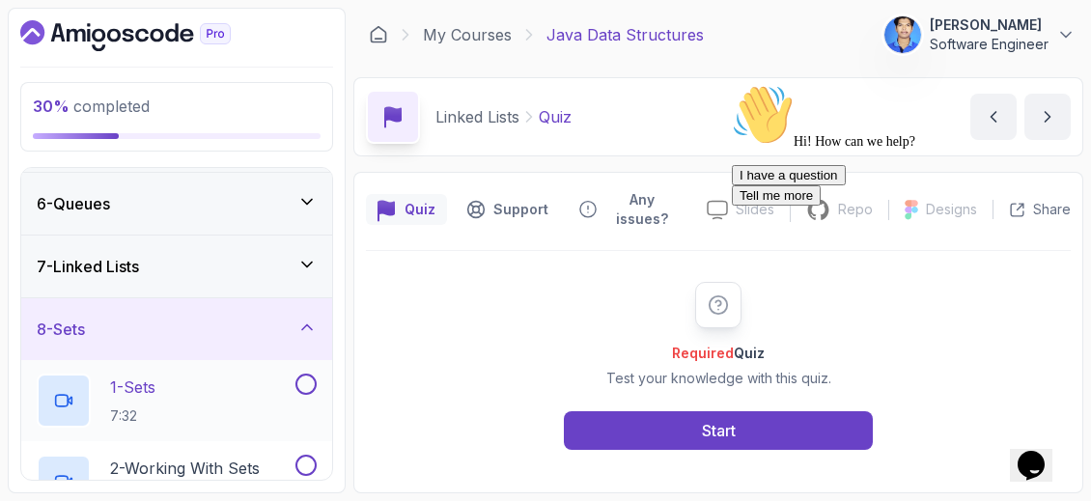
click at [210, 406] on div "1 - Sets 7:32" at bounding box center [164, 401] width 255 height 54
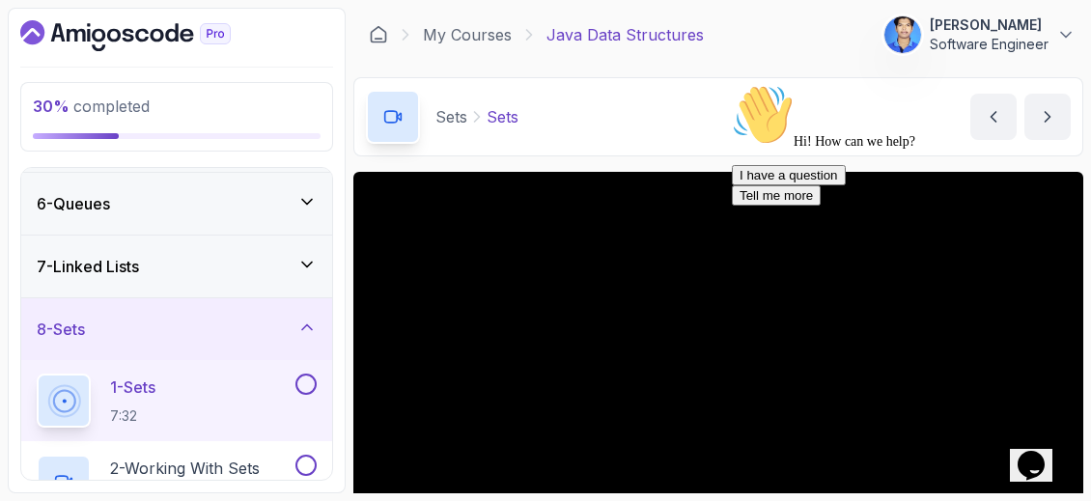
click at [732, 84] on icon "Chat attention grabber" at bounding box center [732, 84] width 0 height 0
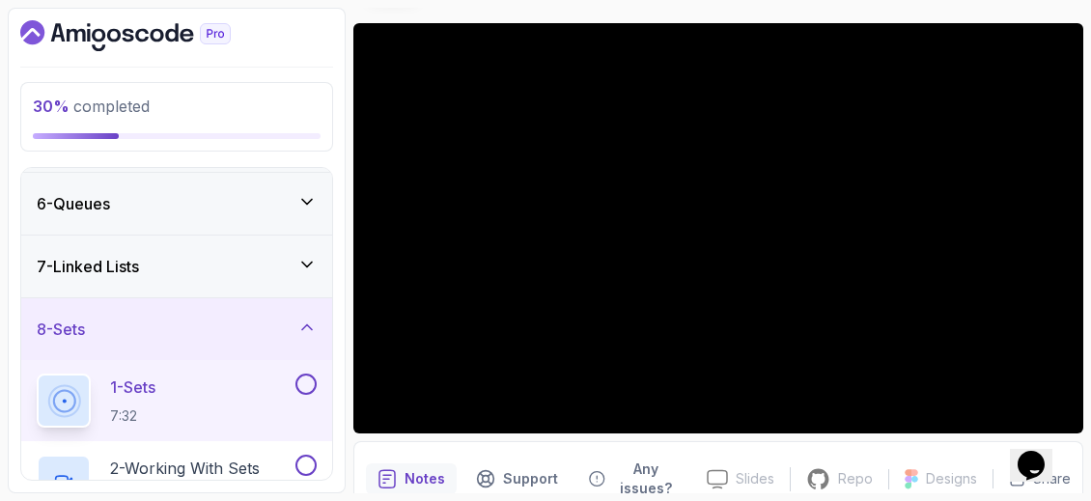
scroll to position [175, 0]
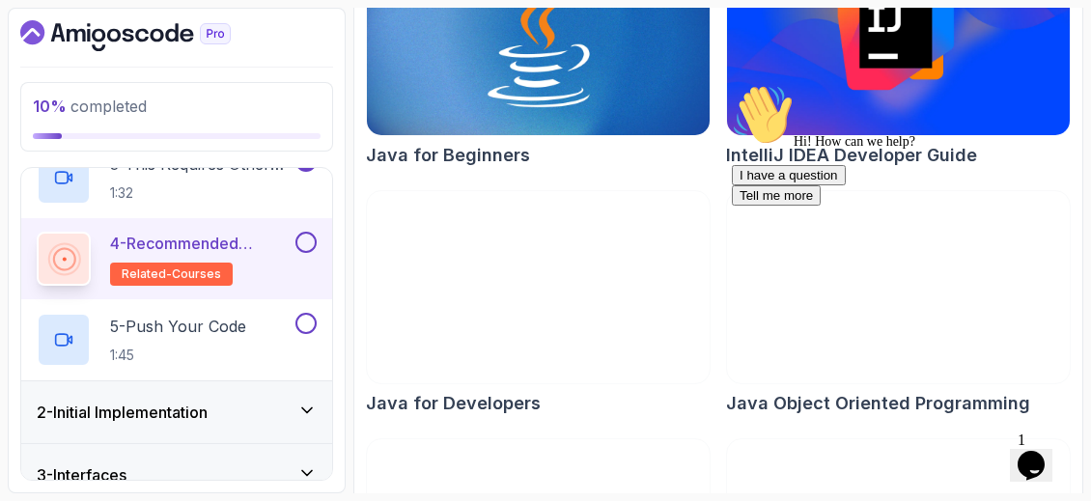
scroll to position [386, 0]
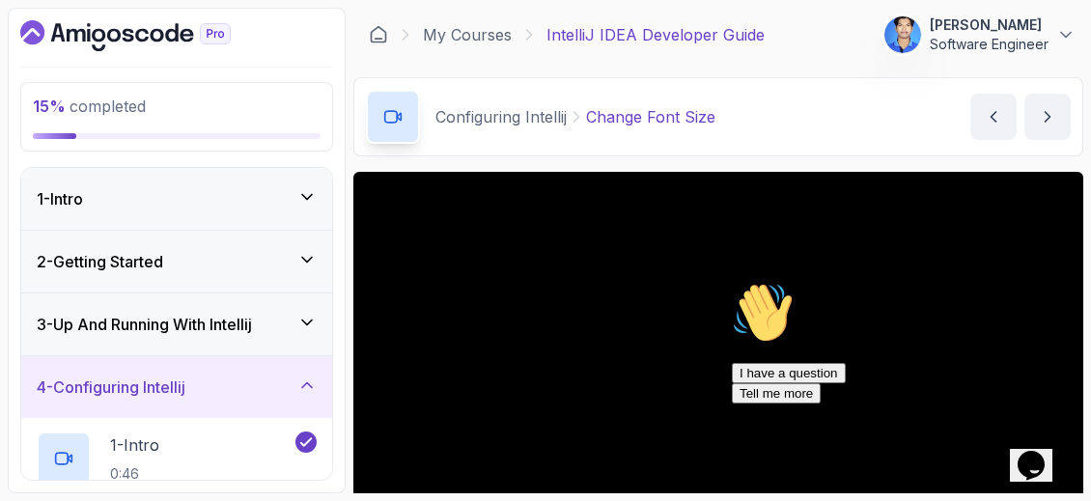
scroll to position [144, 0]
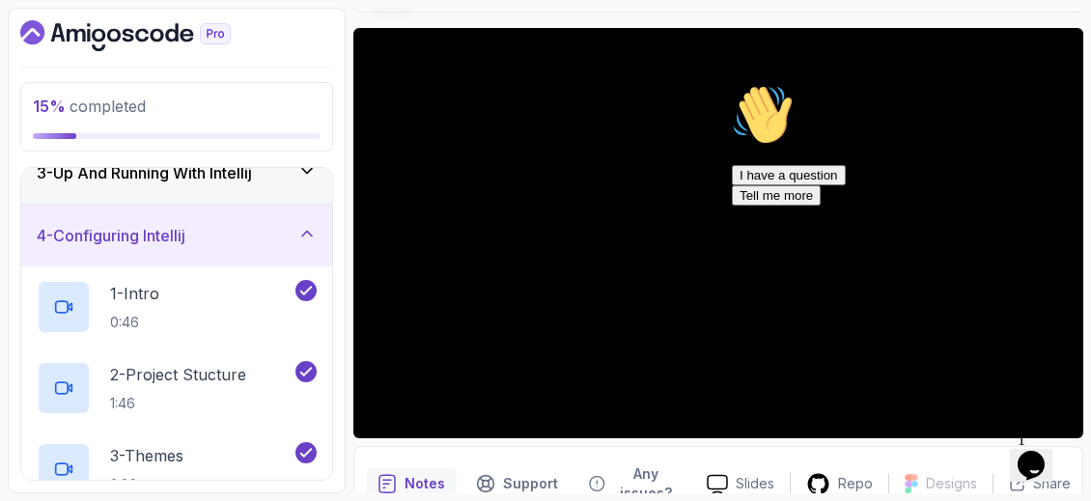
click at [732, 84] on icon "Chat attention grabber" at bounding box center [732, 84] width 0 height 0
